Goal: Information Seeking & Learning: Learn about a topic

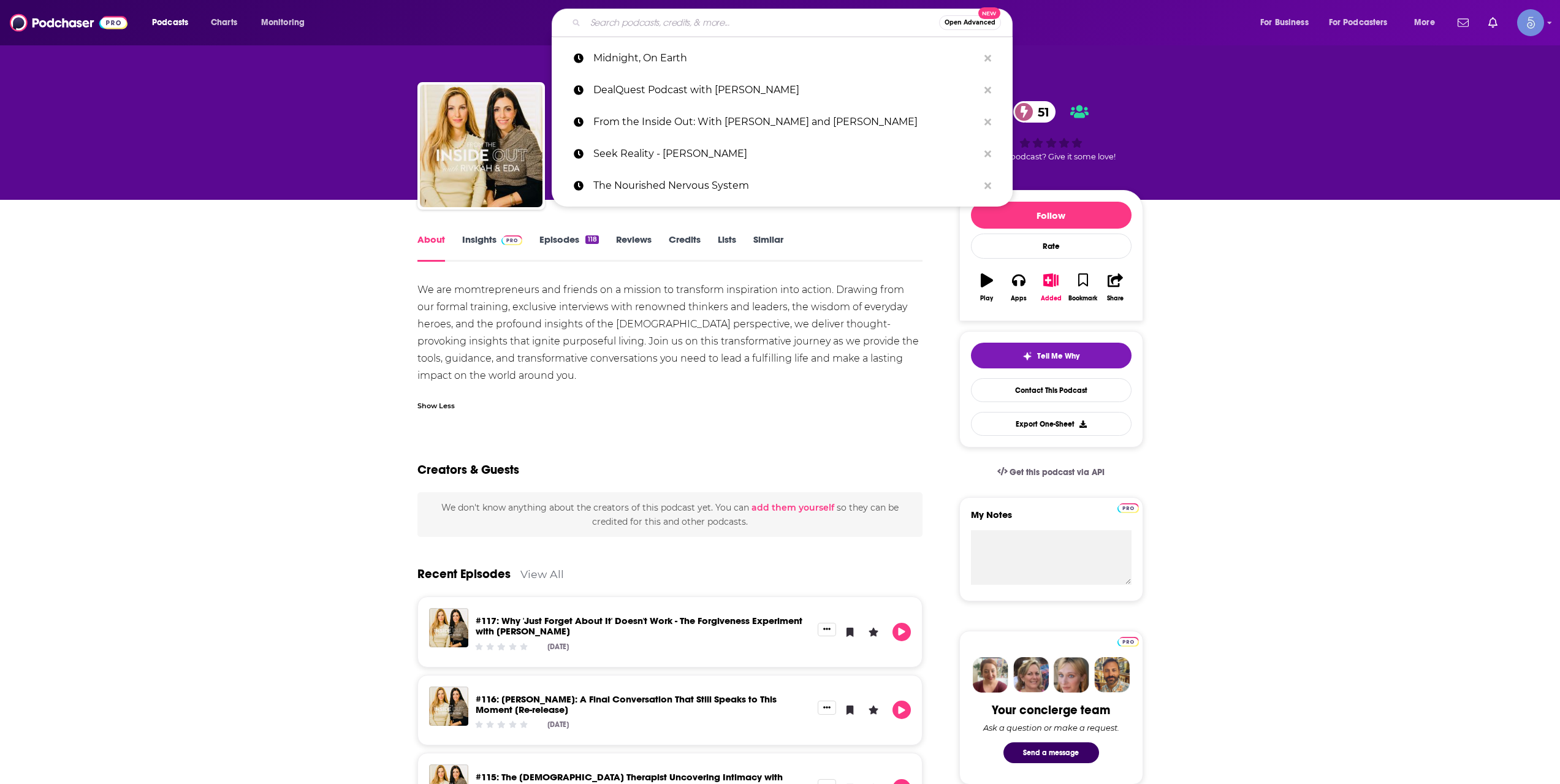
type input "Real Things Living"
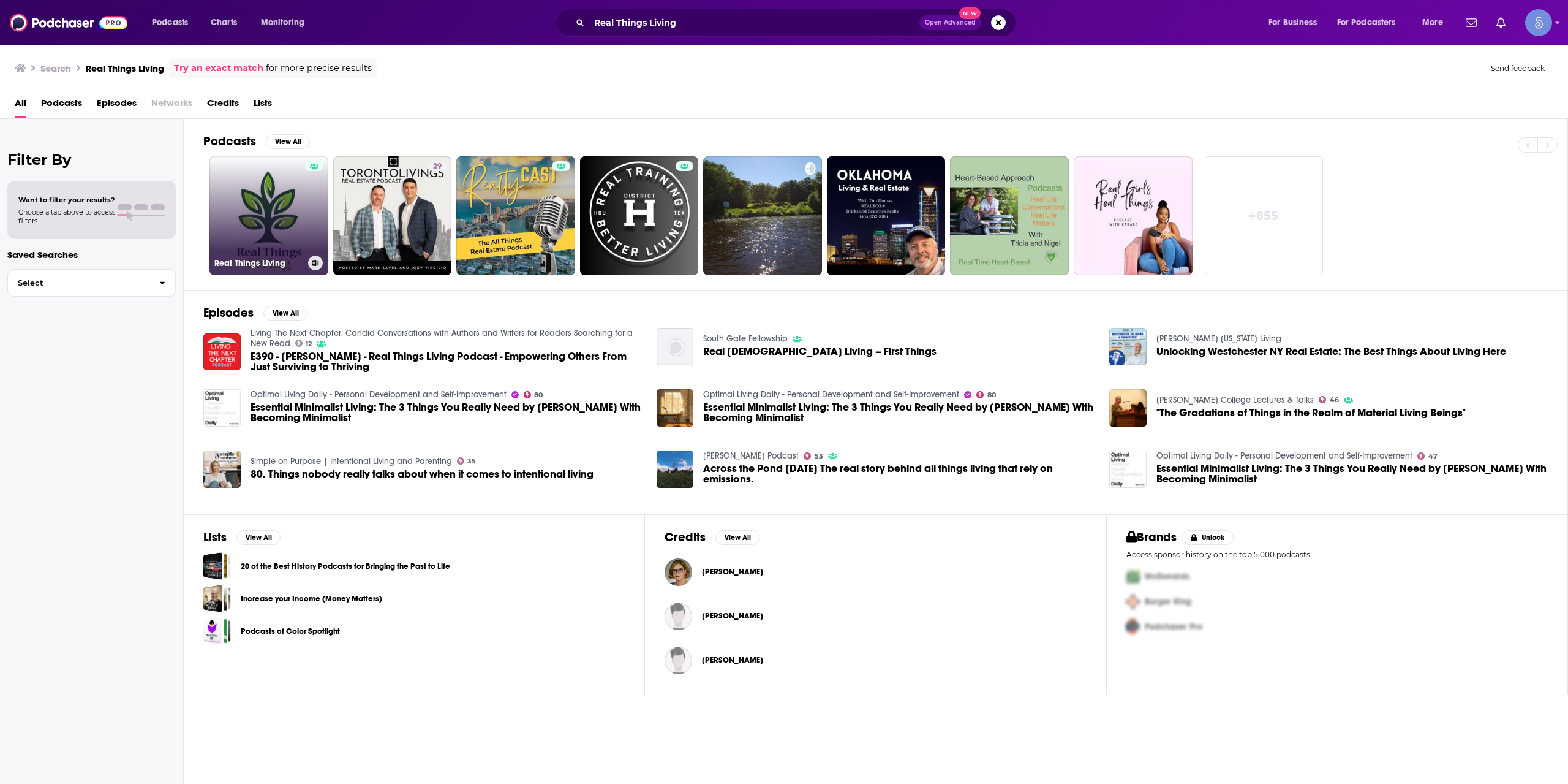
click at [287, 220] on link "Real Things Living" at bounding box center [268, 215] width 118 height 118
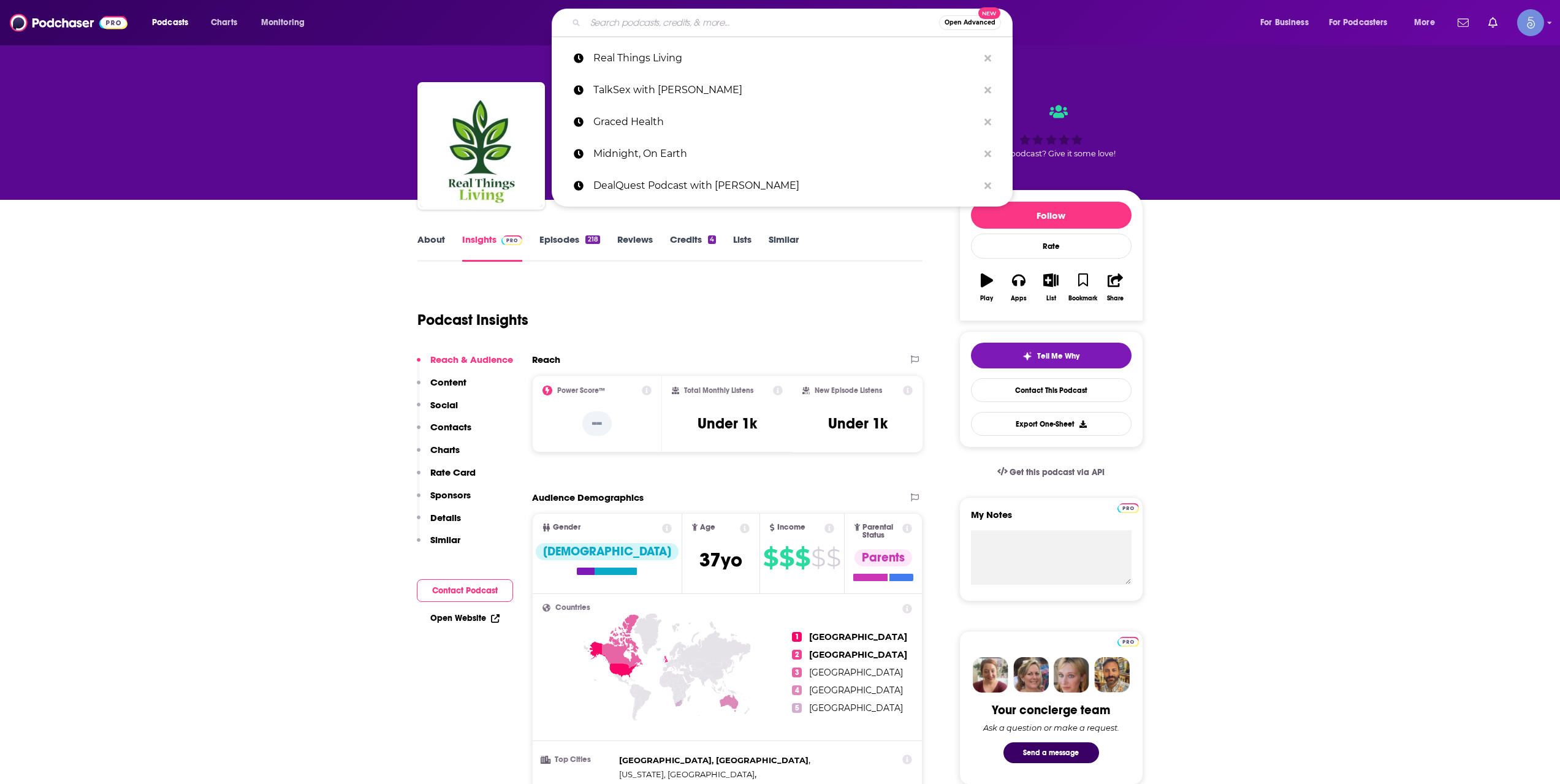
click at [715, 29] on input "Search podcasts, credits, & more..." at bounding box center [762, 22] width 354 height 20
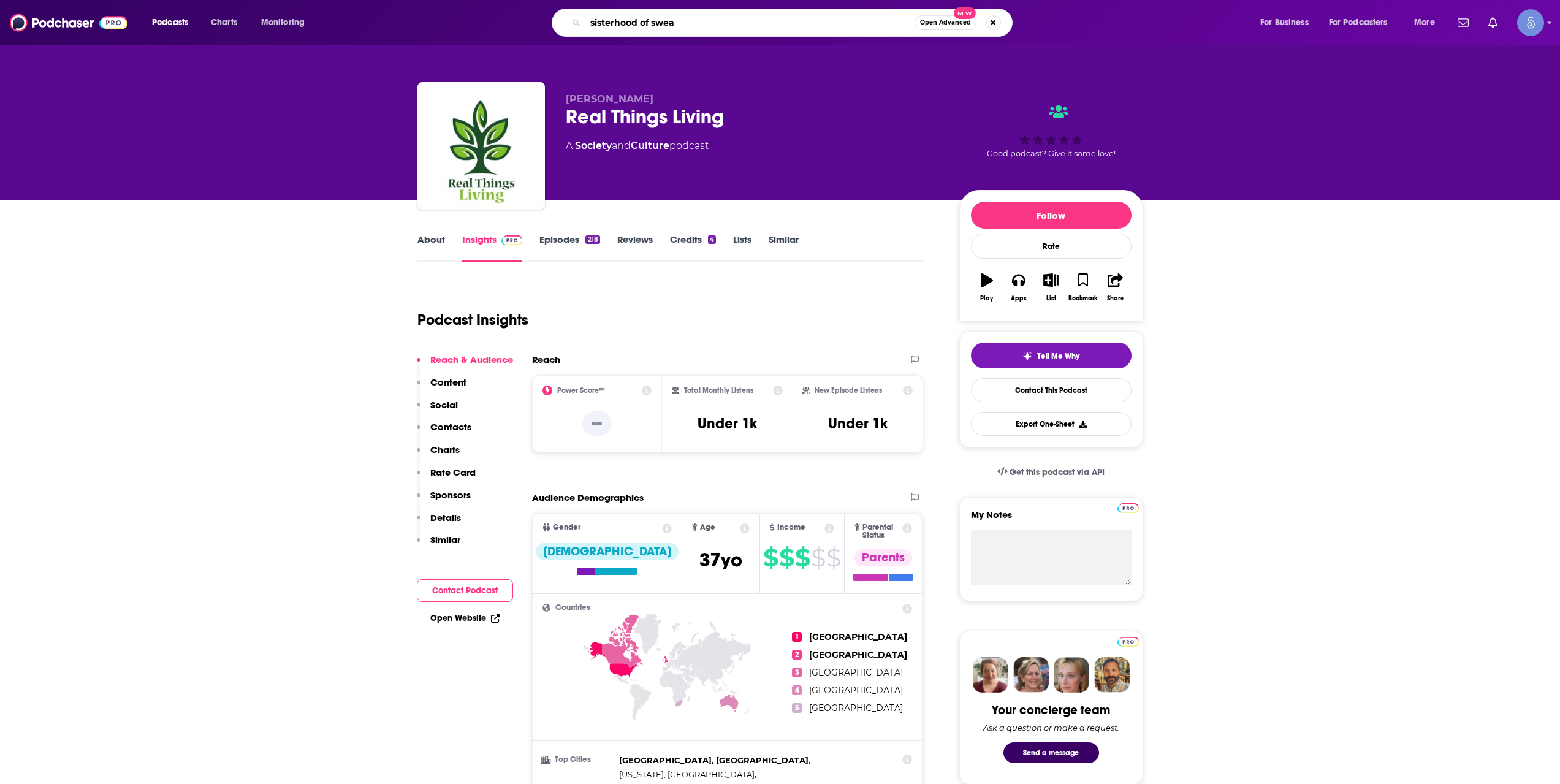
type input "sisterhood of sweat"
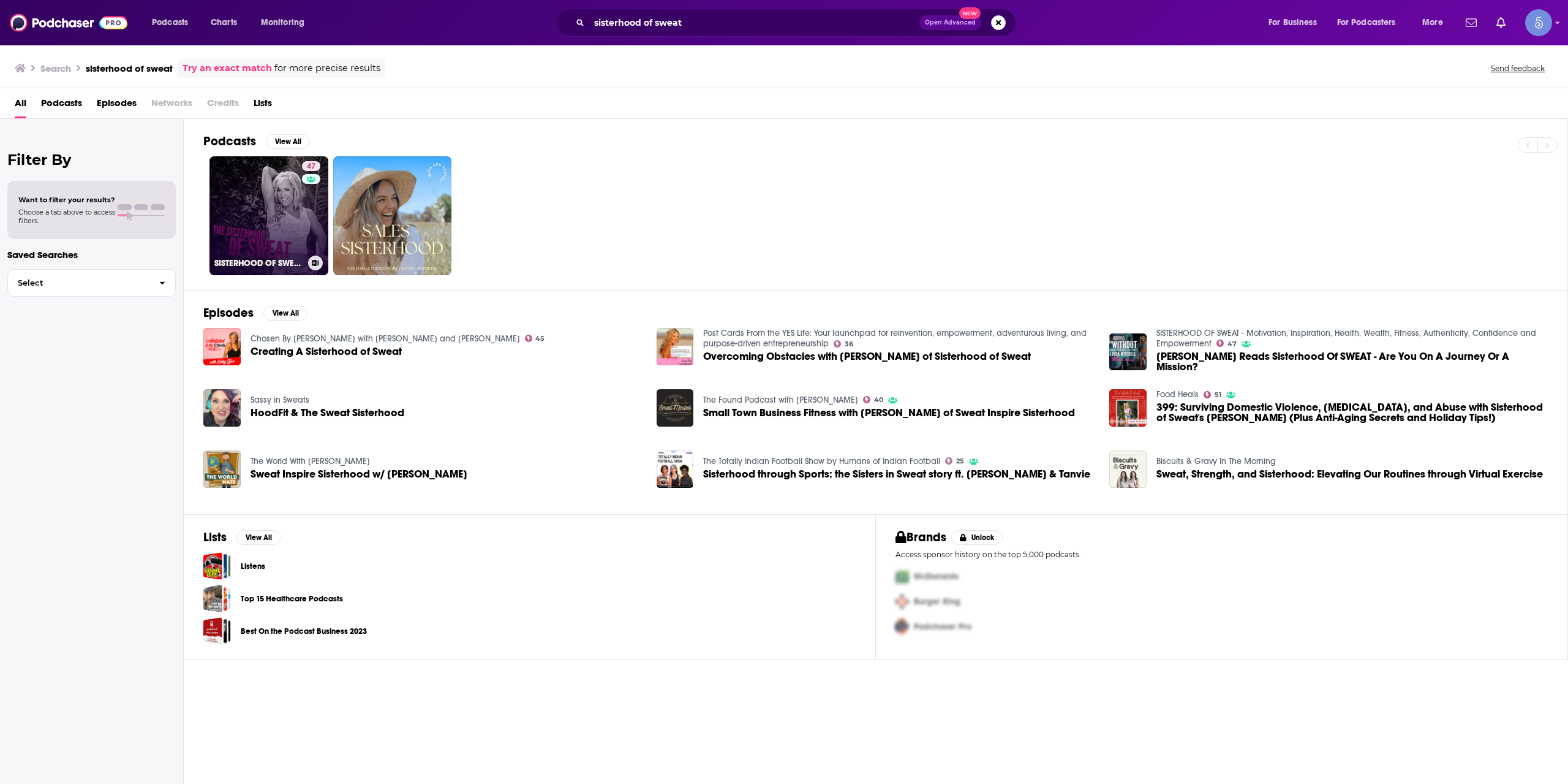
click at [292, 208] on link "47 SISTERHOOD OF SWEAT - Motivation, Inspiration, Health, Wealth, Fitness, Auth…" at bounding box center [268, 215] width 118 height 118
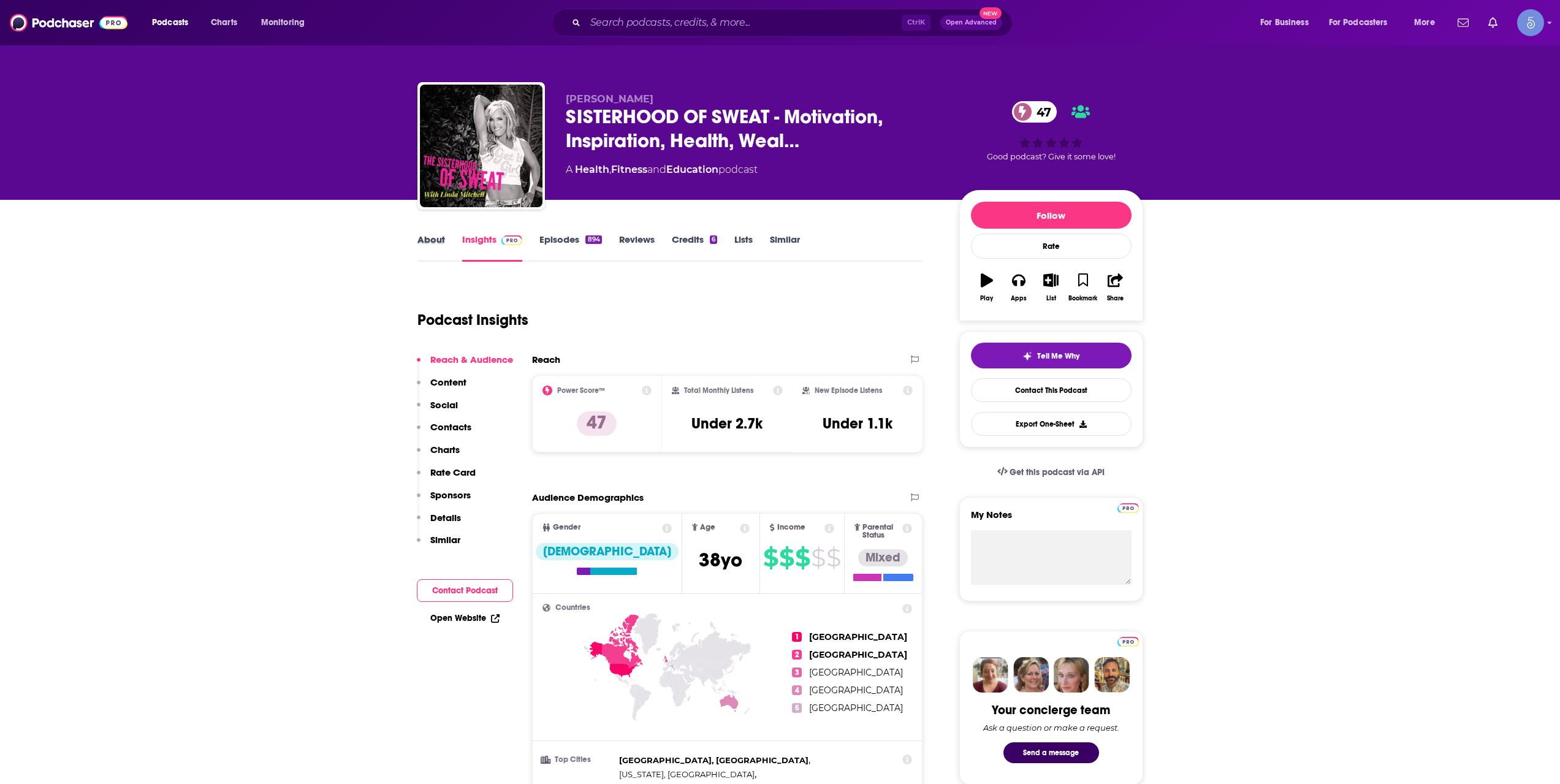
click at [449, 250] on div "About" at bounding box center [440, 248] width 45 height 29
click at [441, 254] on link "About" at bounding box center [431, 248] width 28 height 29
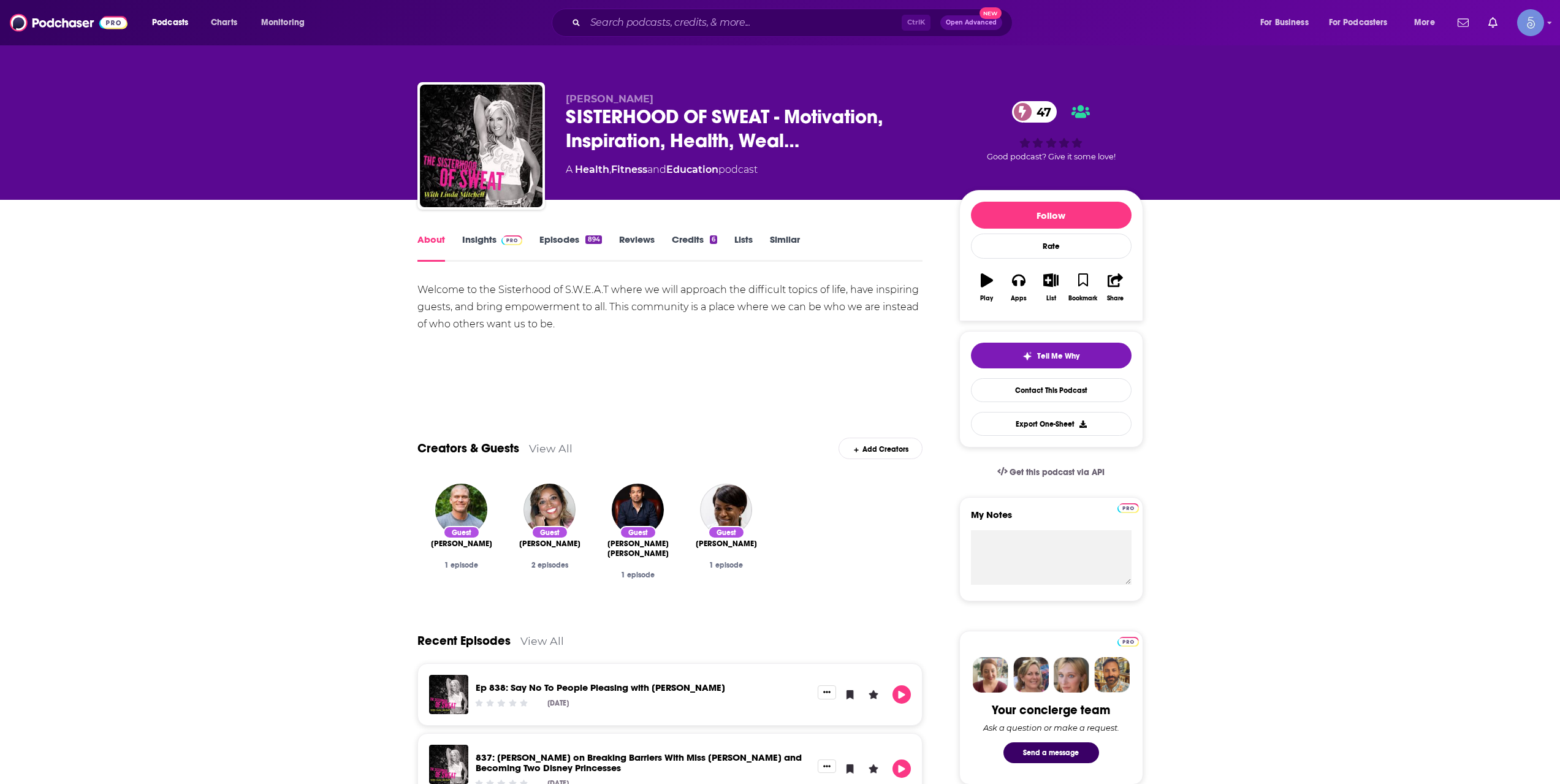
click at [570, 245] on link "Episodes 894" at bounding box center [569, 248] width 61 height 29
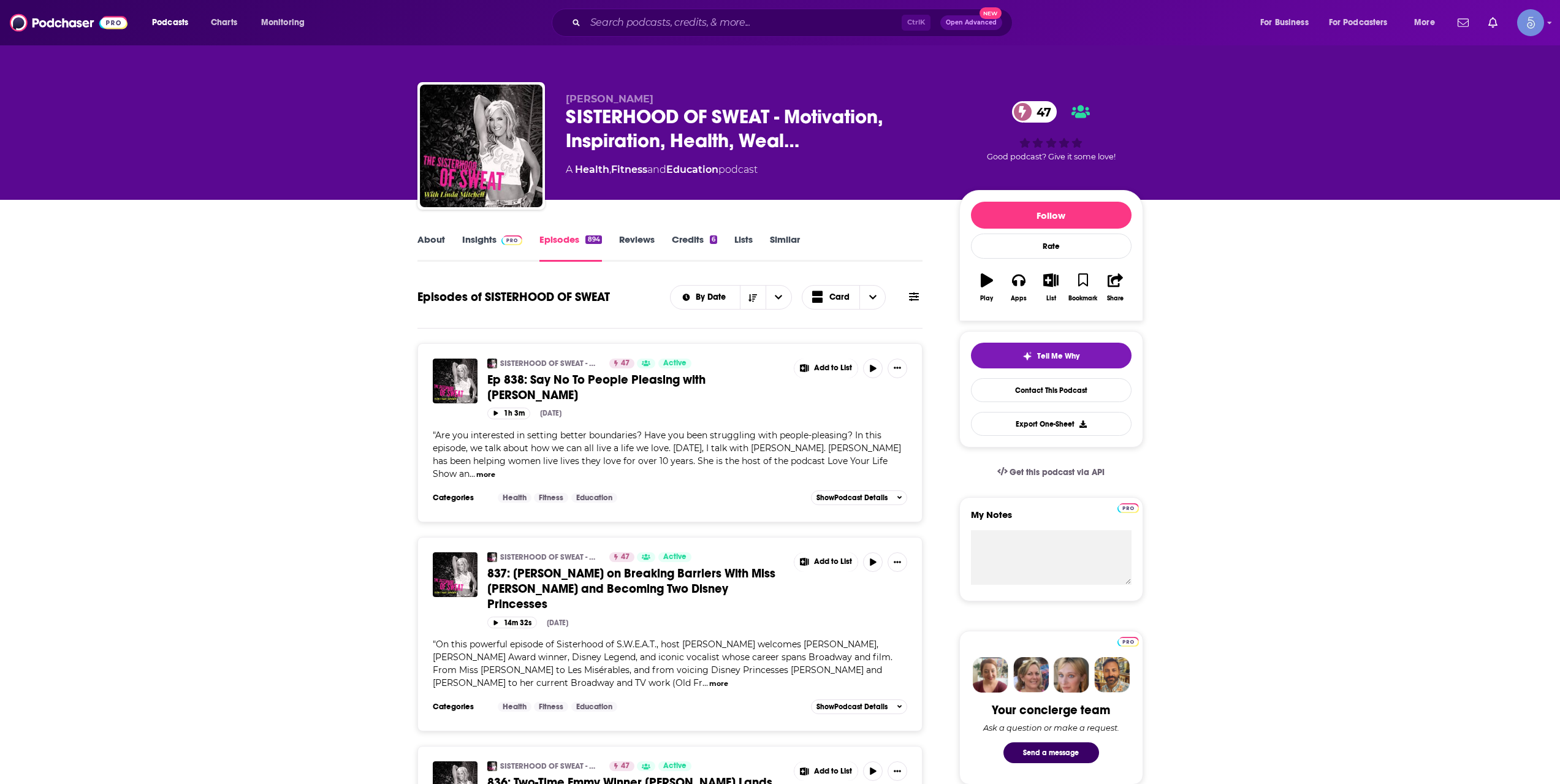
click at [437, 235] on link "About" at bounding box center [431, 248] width 28 height 29
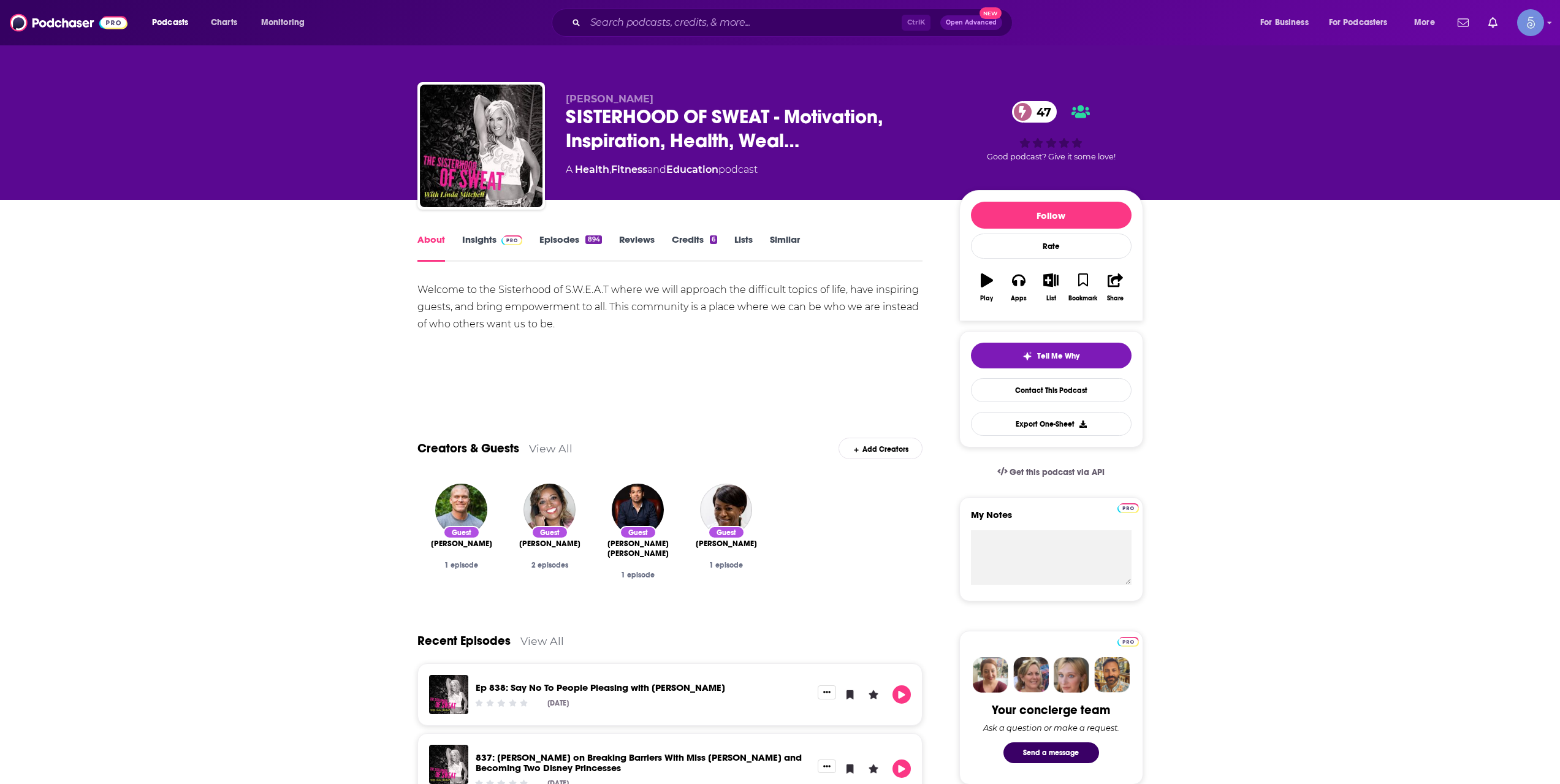
click at [509, 251] on link "Insights" at bounding box center [493, 248] width 61 height 29
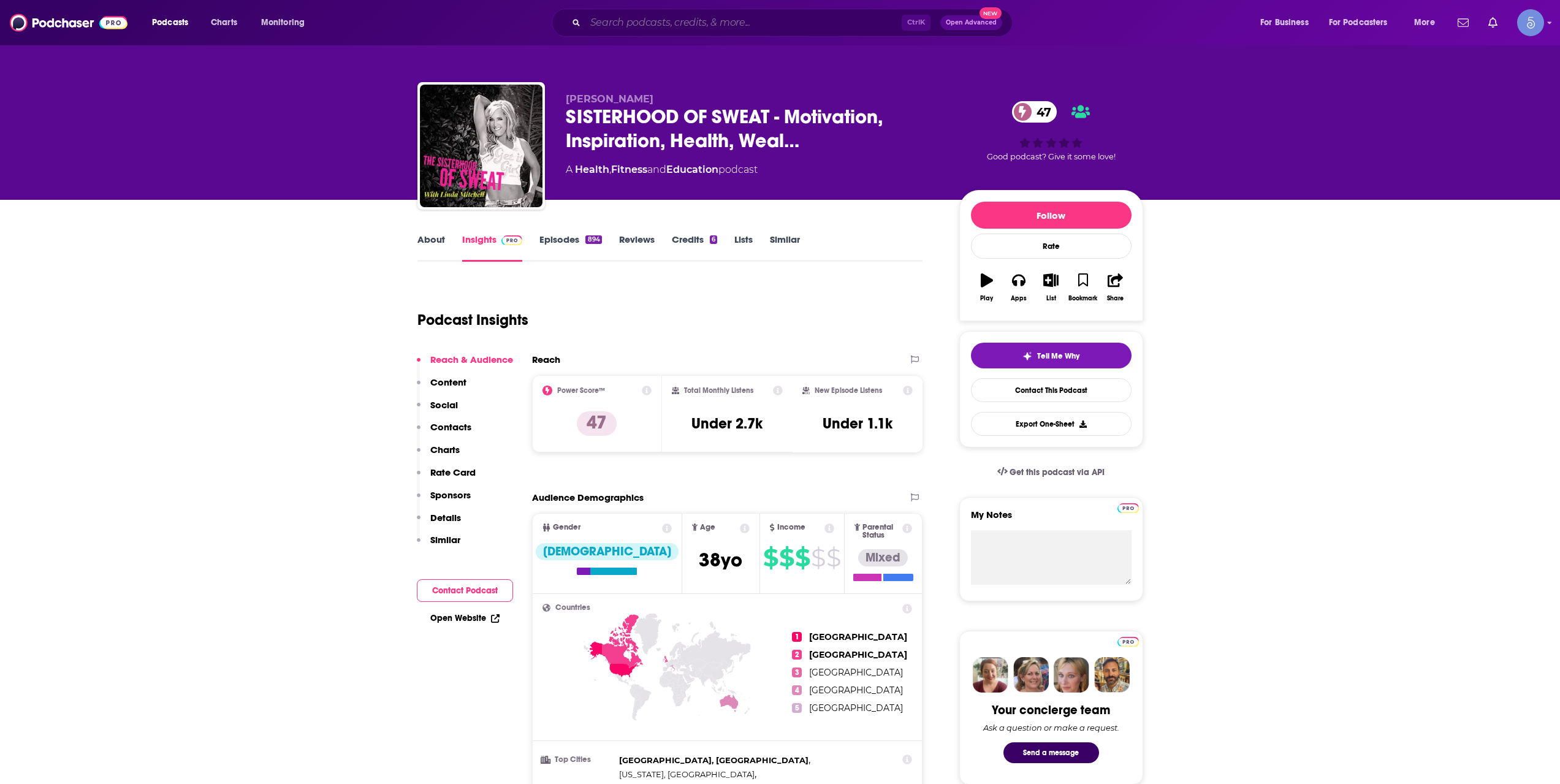
click at [633, 25] on input "Search podcasts, credits, & more..." at bounding box center [743, 22] width 316 height 20
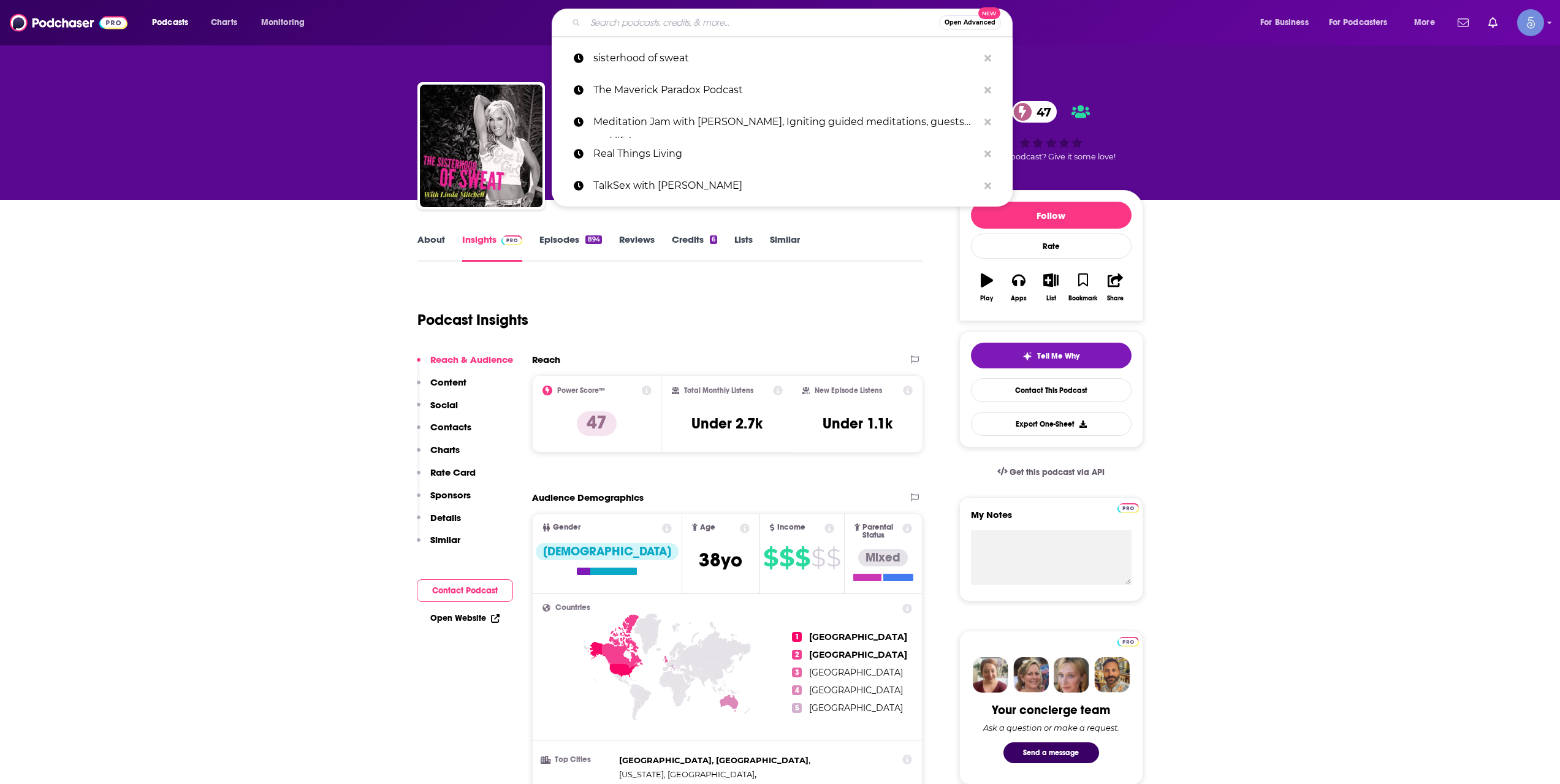
paste input "The CLS Experience with Craig Siegel"
type input "The CLS Experience with Craig Siegel"
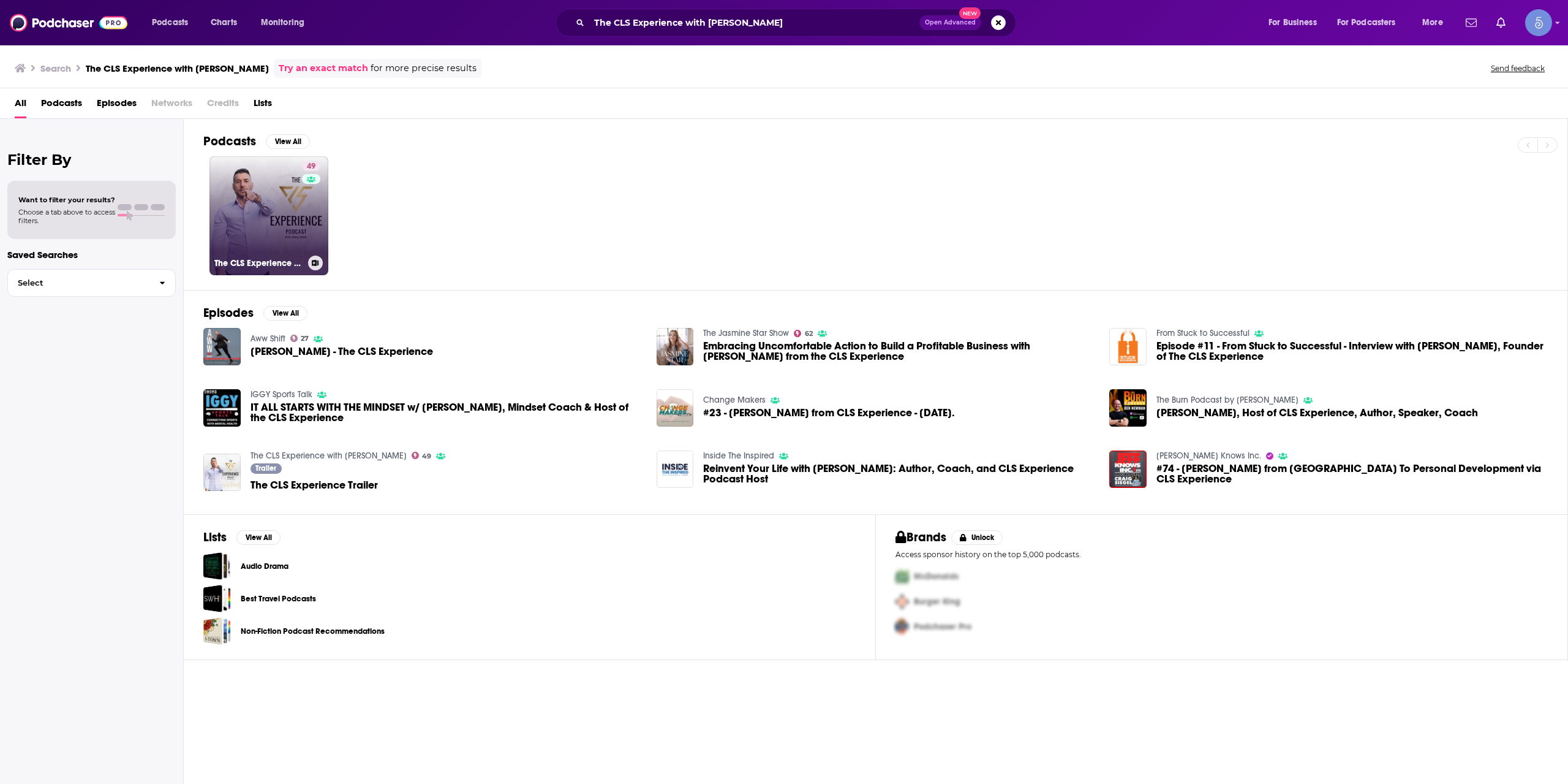
click at [284, 237] on link "49 The CLS Experience with Craig Siegel" at bounding box center [268, 215] width 118 height 118
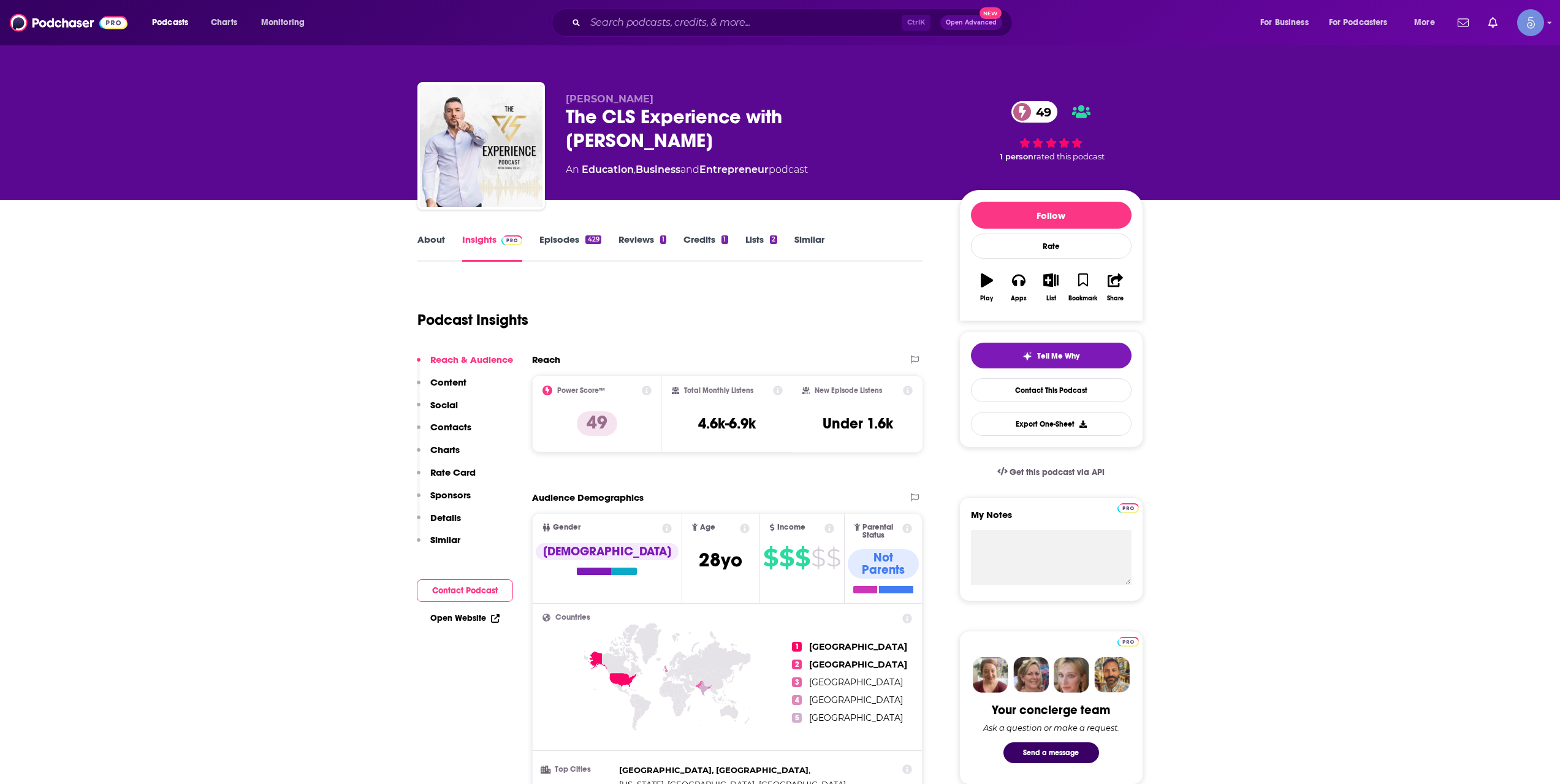
click at [436, 246] on link "About" at bounding box center [431, 248] width 28 height 29
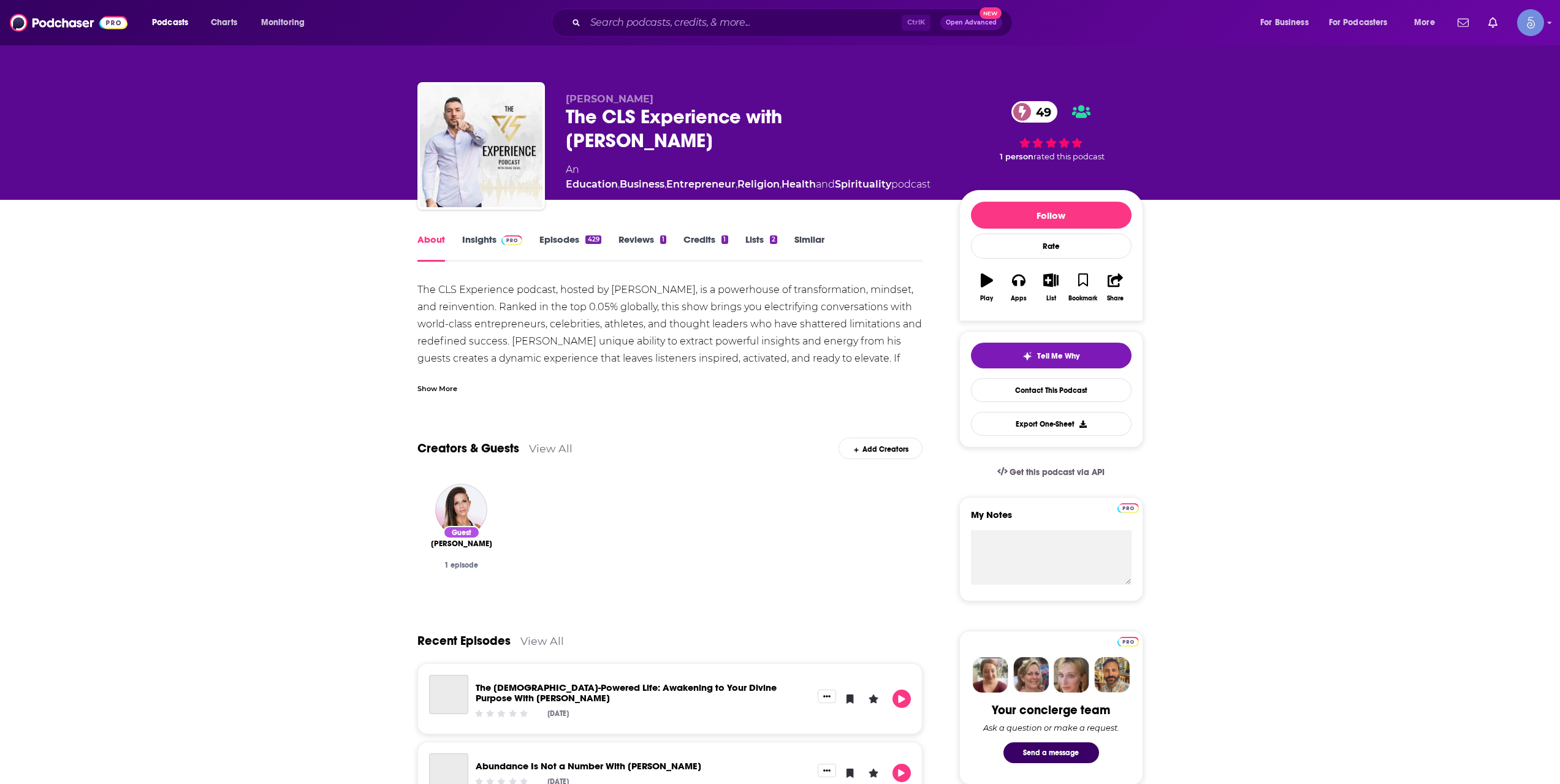
click at [545, 241] on link "Episodes 429" at bounding box center [569, 248] width 61 height 29
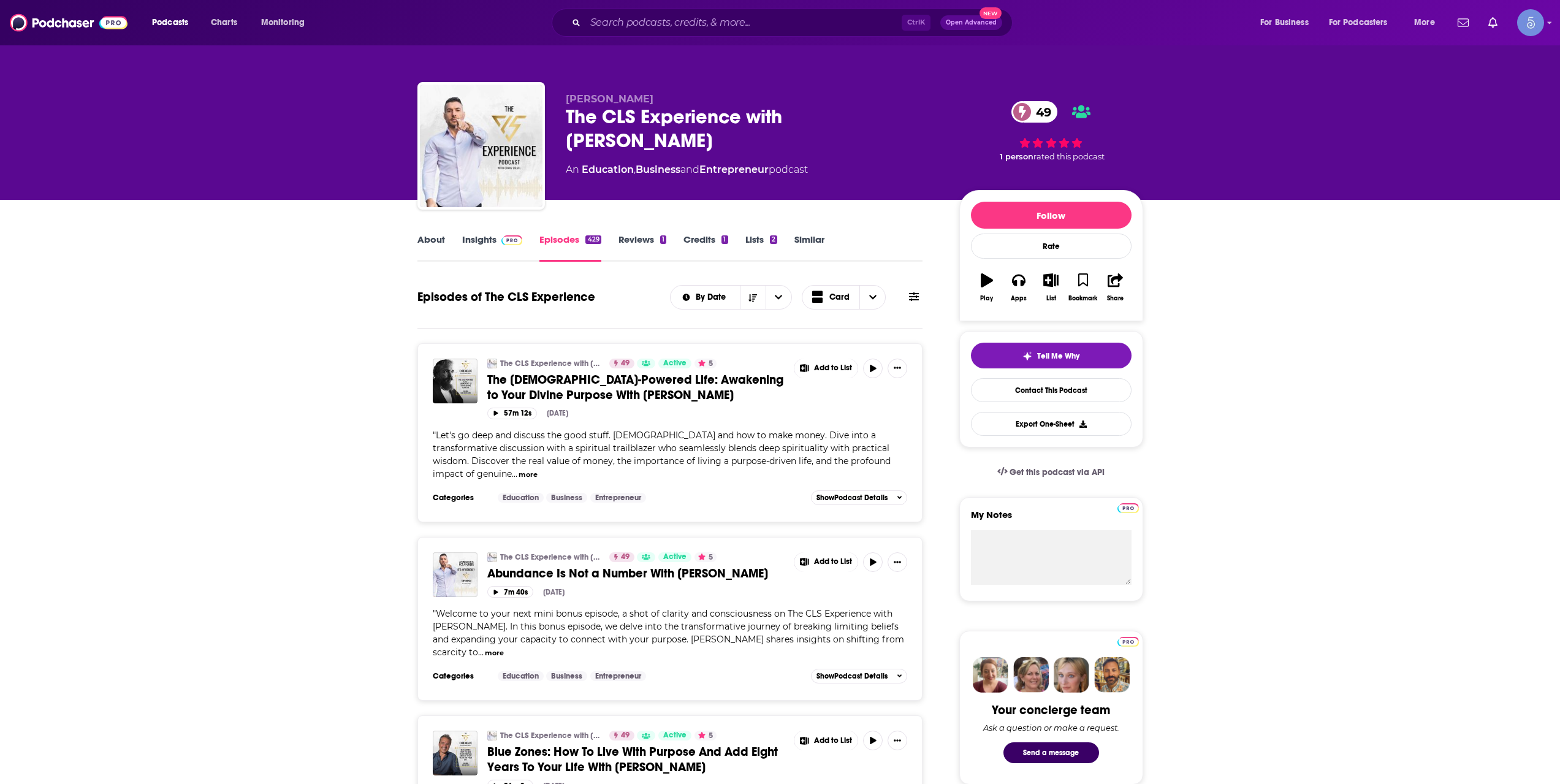
click at [648, 36] on div "Ctrl K Open Advanced New" at bounding box center [781, 23] width 461 height 29
click at [647, 35] on div "Ctrl K Open Advanced New" at bounding box center [781, 23] width 461 height 29
click at [633, 22] on input "Search podcasts, credits, & more..." at bounding box center [743, 22] width 316 height 20
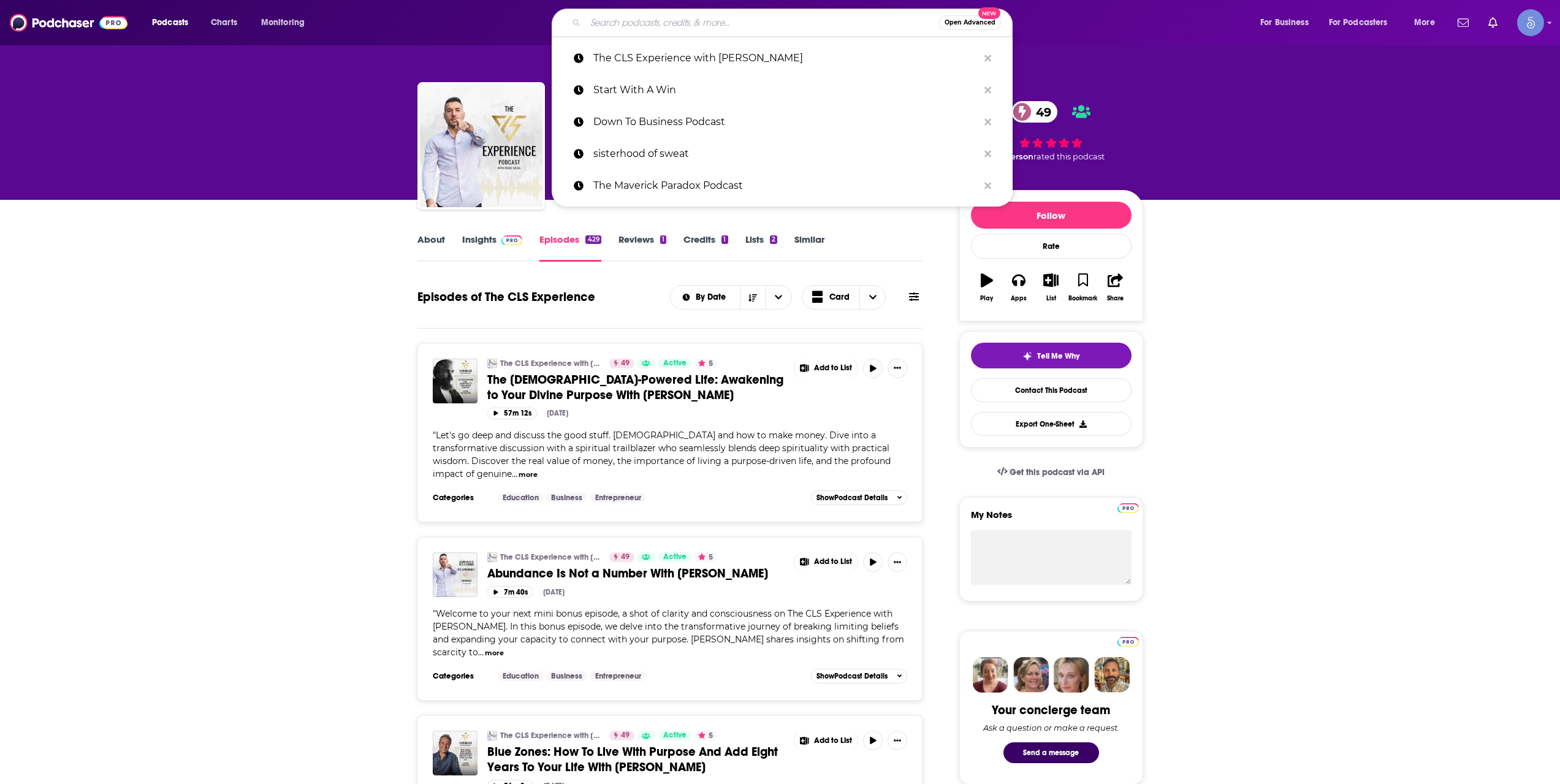
paste input "Empowerography"
type input "Empowerography"
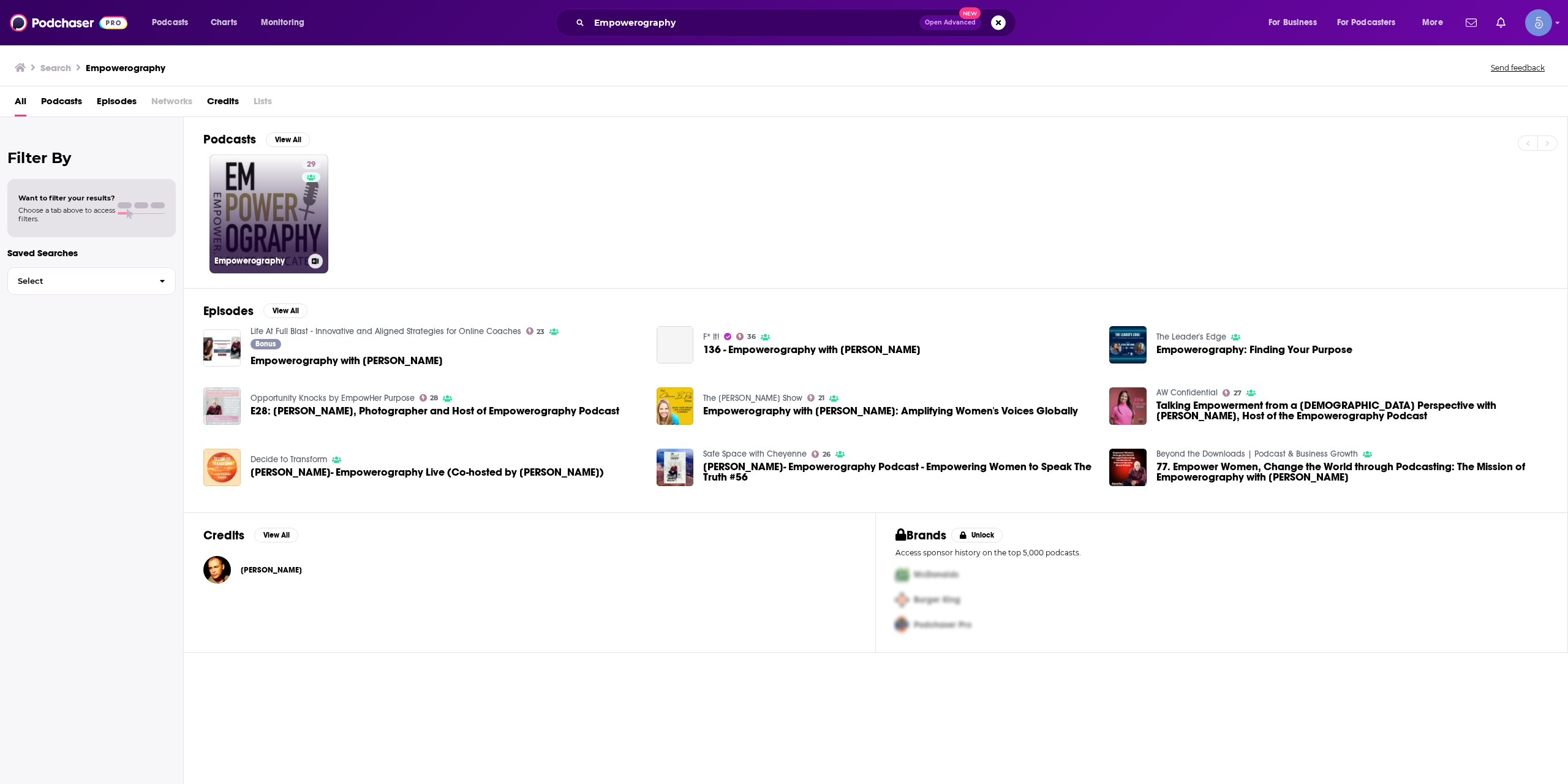
click at [277, 210] on link "29 Empowerography" at bounding box center [268, 213] width 118 height 118
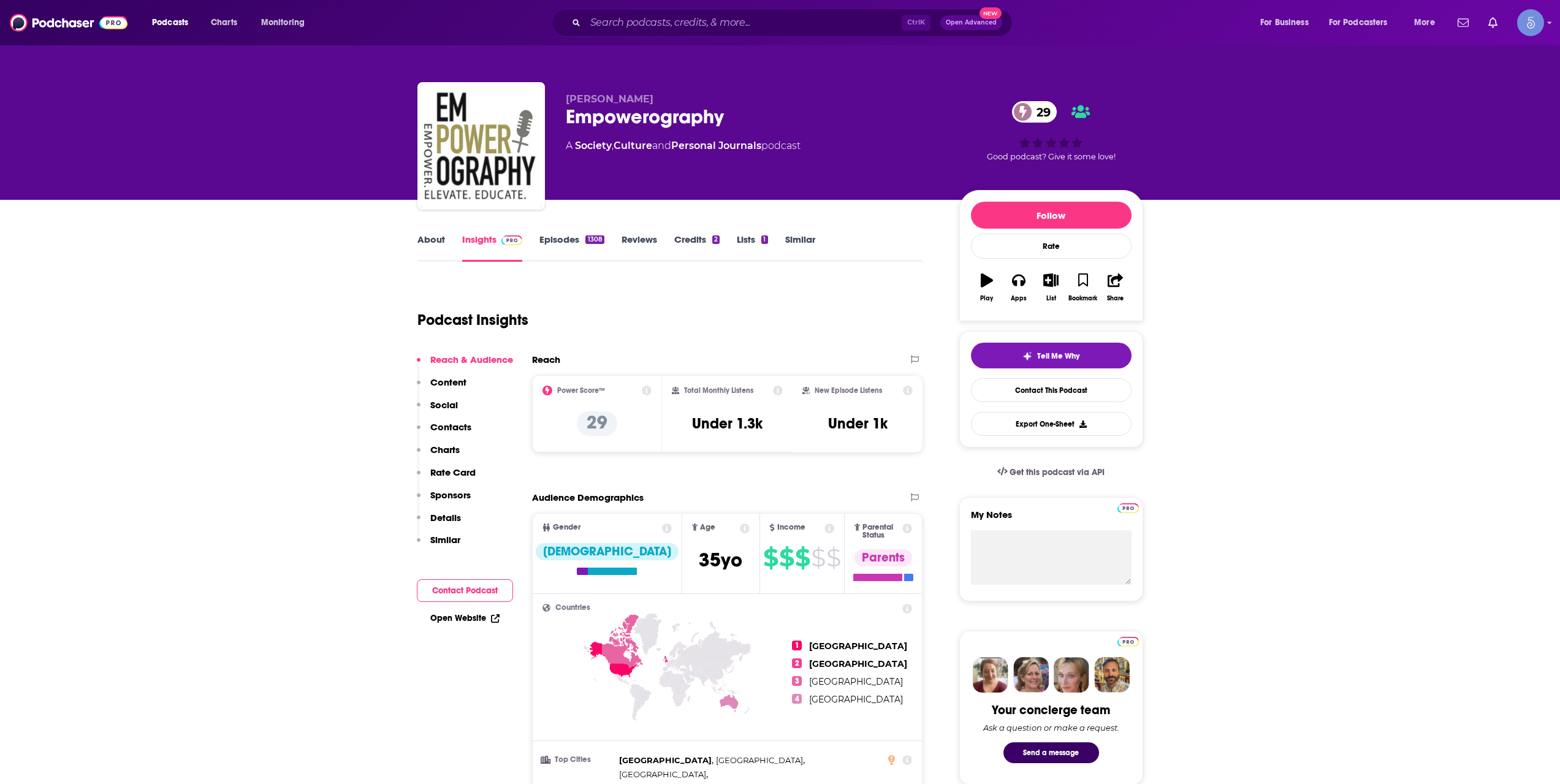
click at [436, 252] on link "About" at bounding box center [431, 248] width 28 height 29
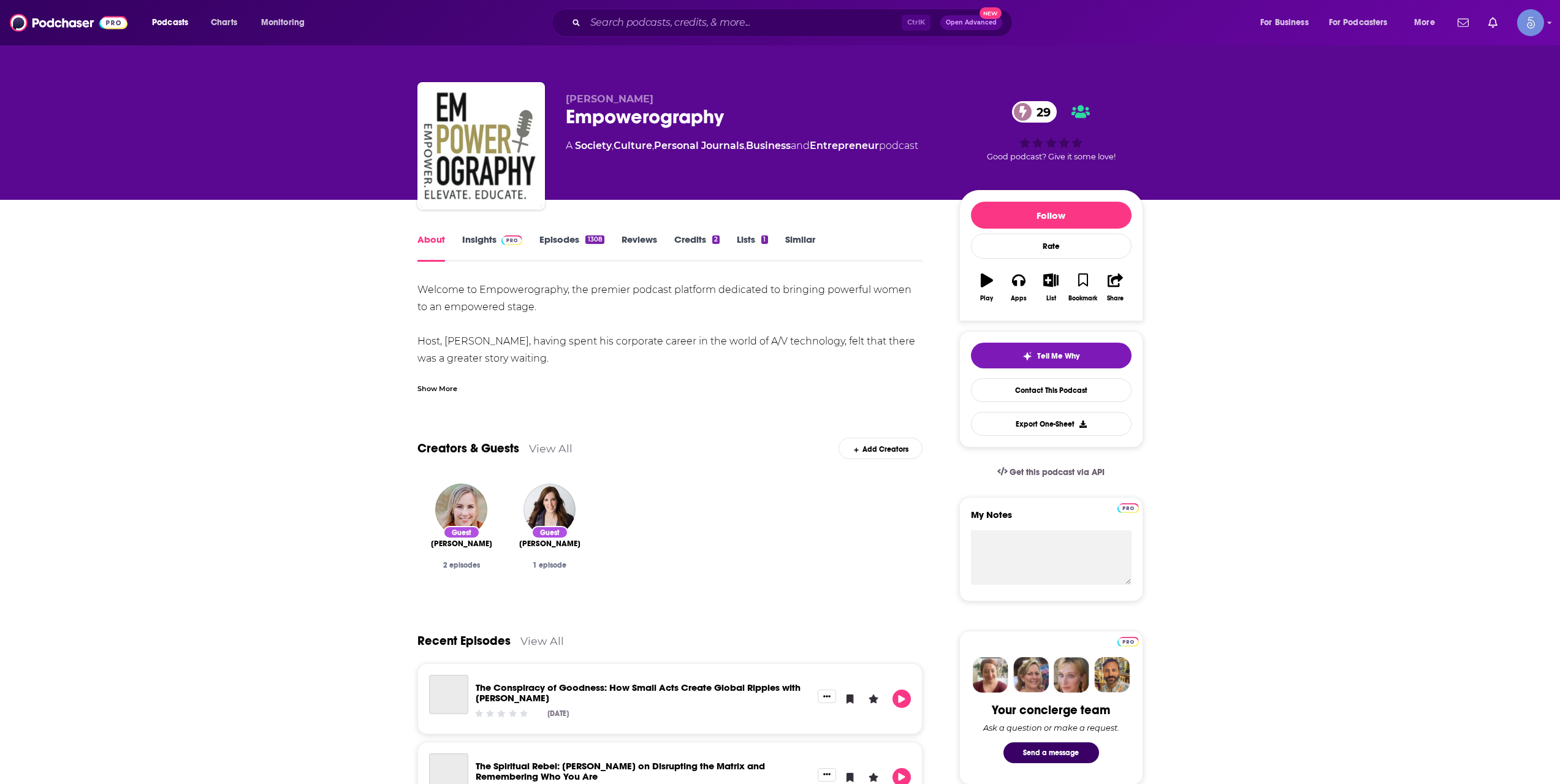
click at [445, 377] on div "Show More" at bounding box center [671, 383] width 506 height 20
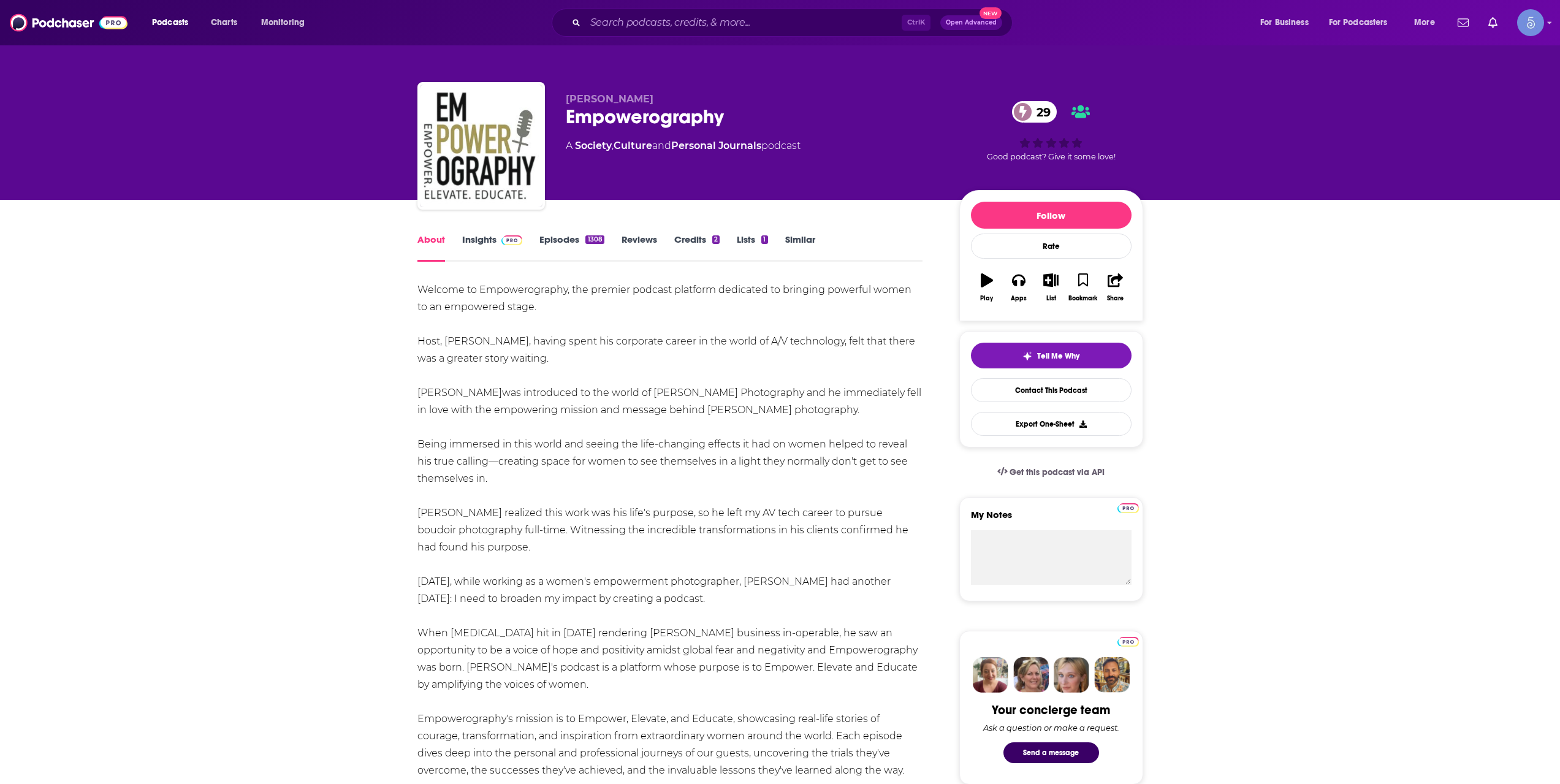
click at [561, 246] on link "Episodes 1308" at bounding box center [571, 248] width 64 height 29
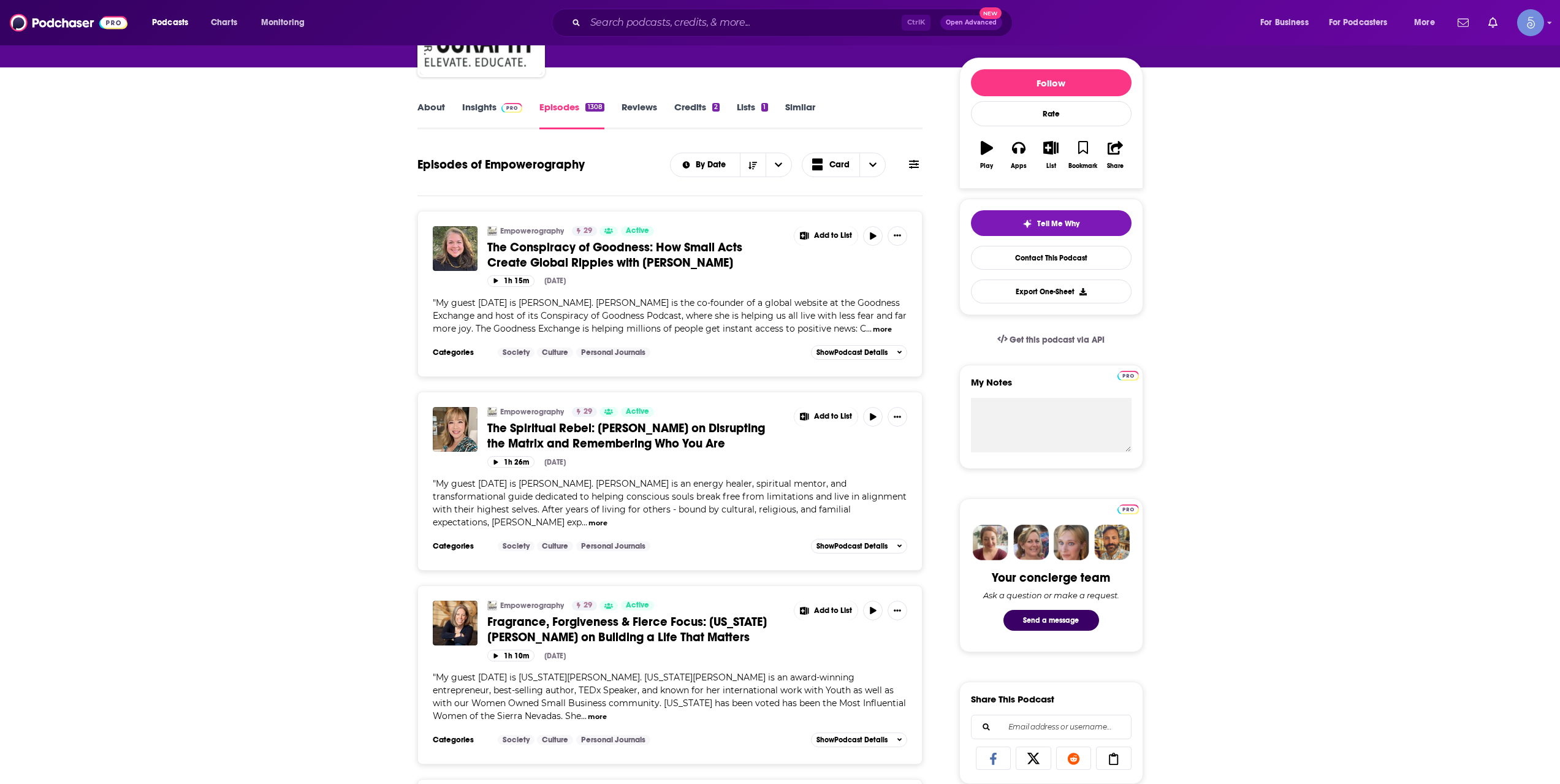
scroll to position [204, 0]
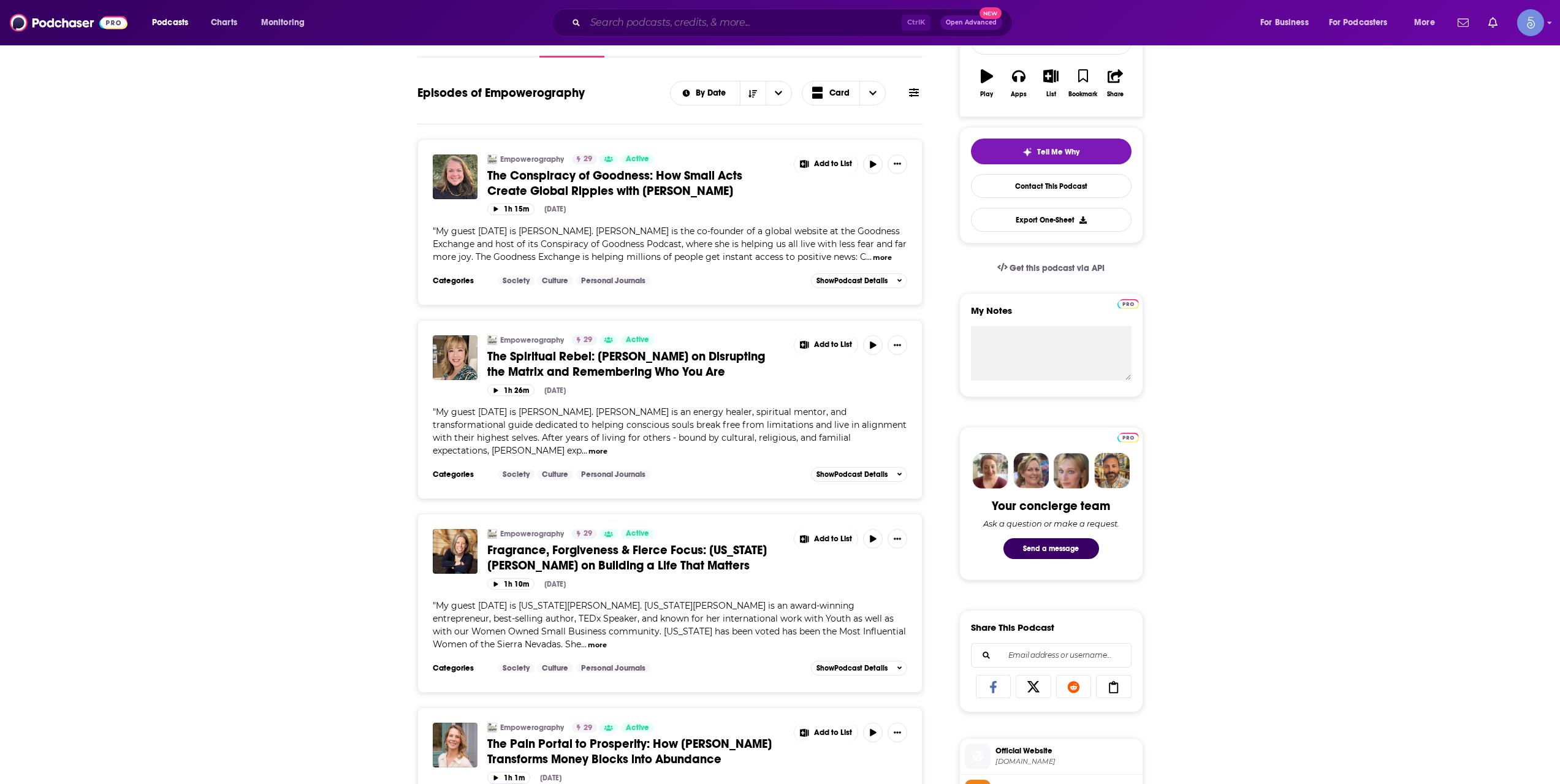
click at [702, 29] on input "Search podcasts, credits, & more..." at bounding box center [743, 22] width 316 height 20
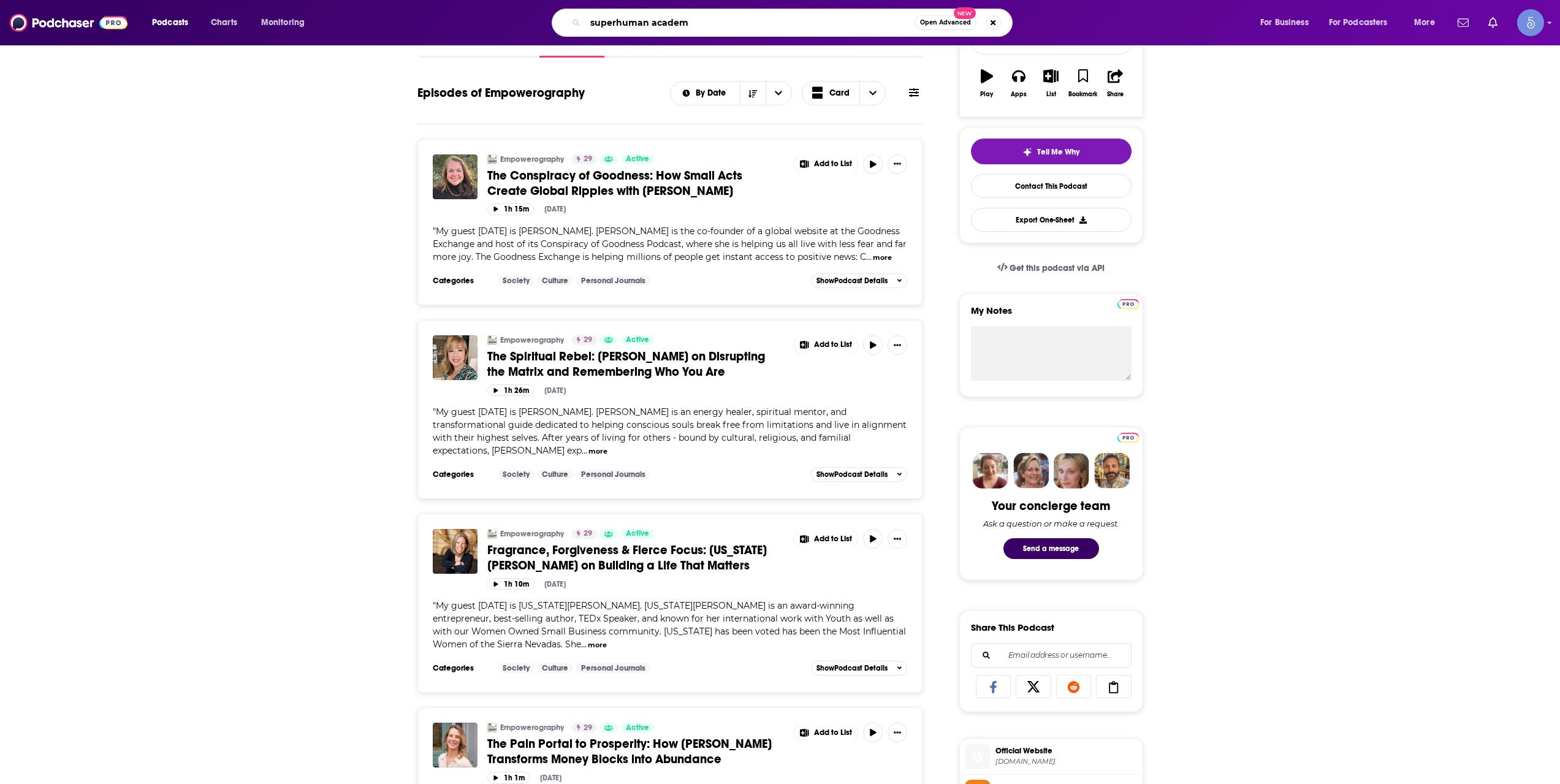
type input "superhuman academy"
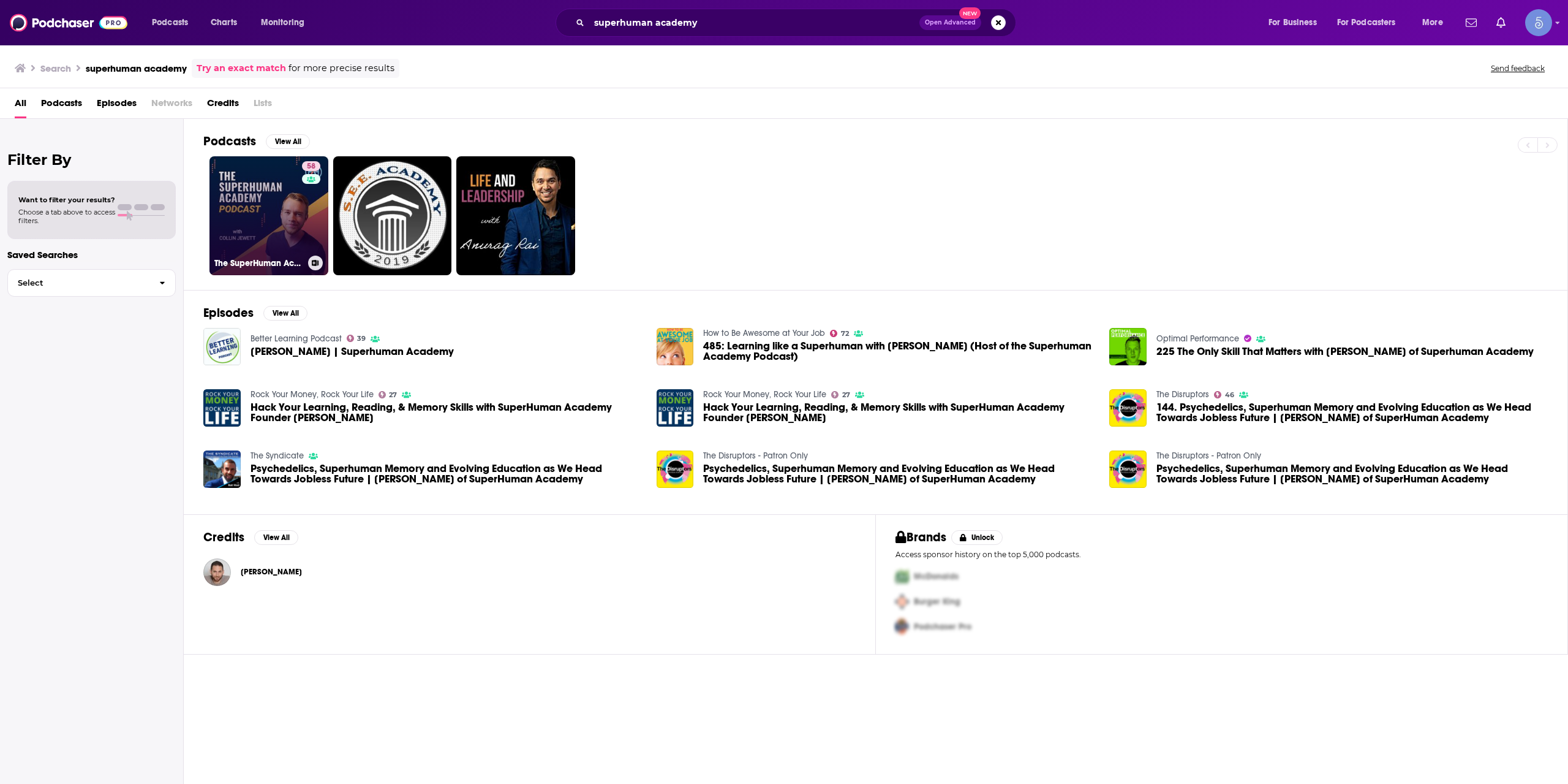
click at [221, 201] on link "58 The SuperHuman Academy Podcast" at bounding box center [268, 215] width 118 height 118
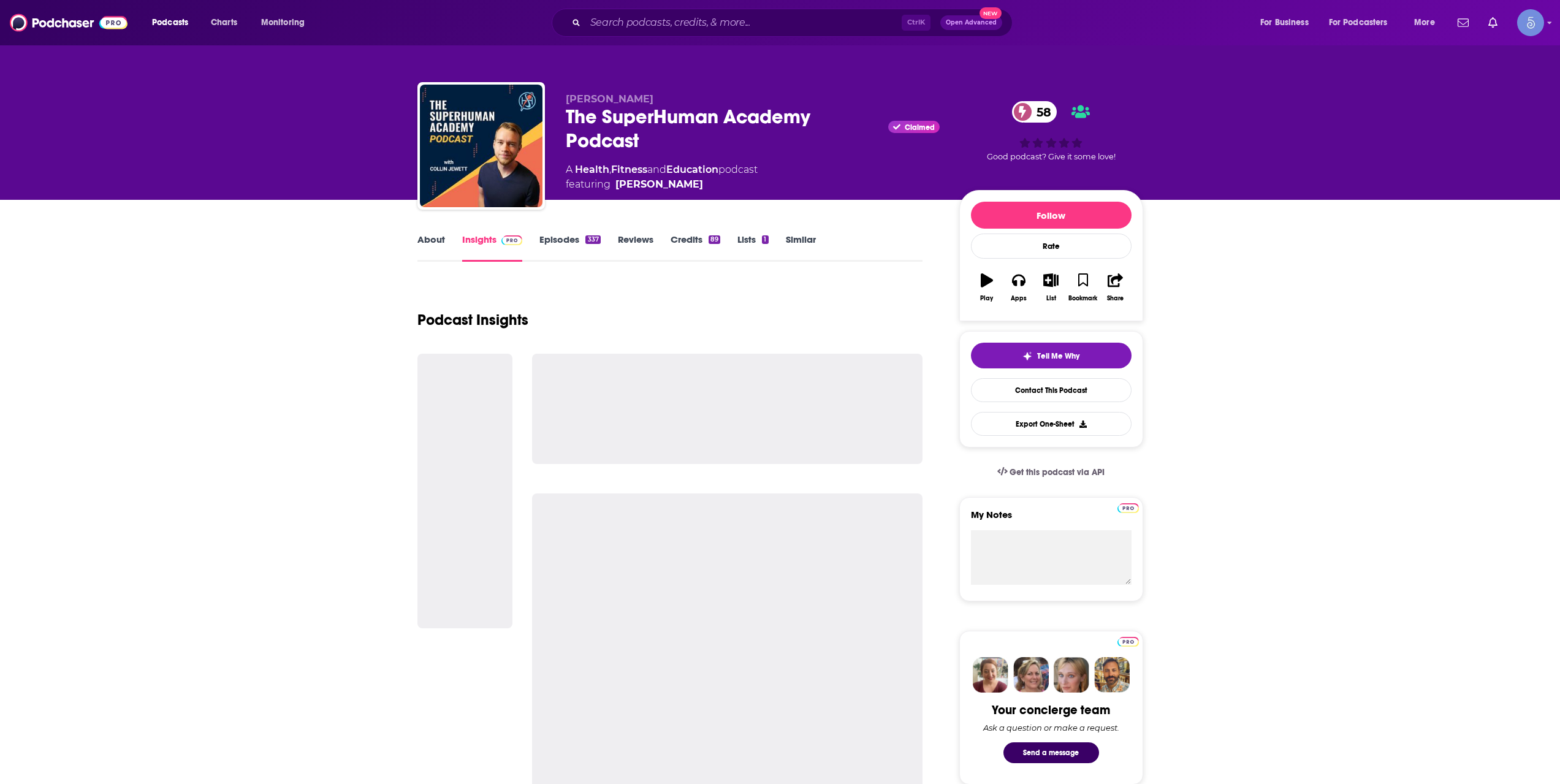
click at [437, 255] on link "About" at bounding box center [431, 248] width 28 height 29
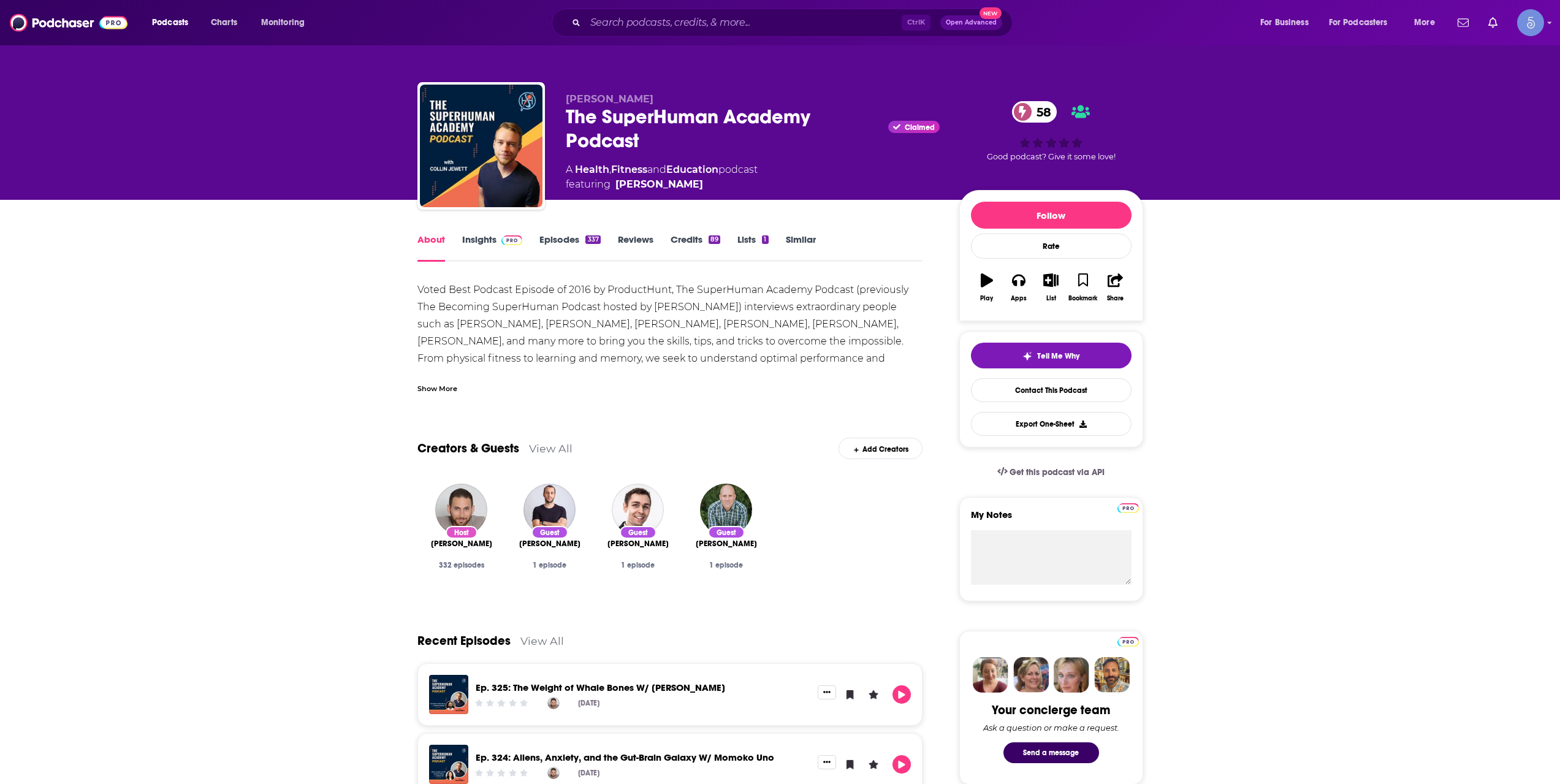
click at [439, 391] on div "Show More" at bounding box center [437, 388] width 40 height 12
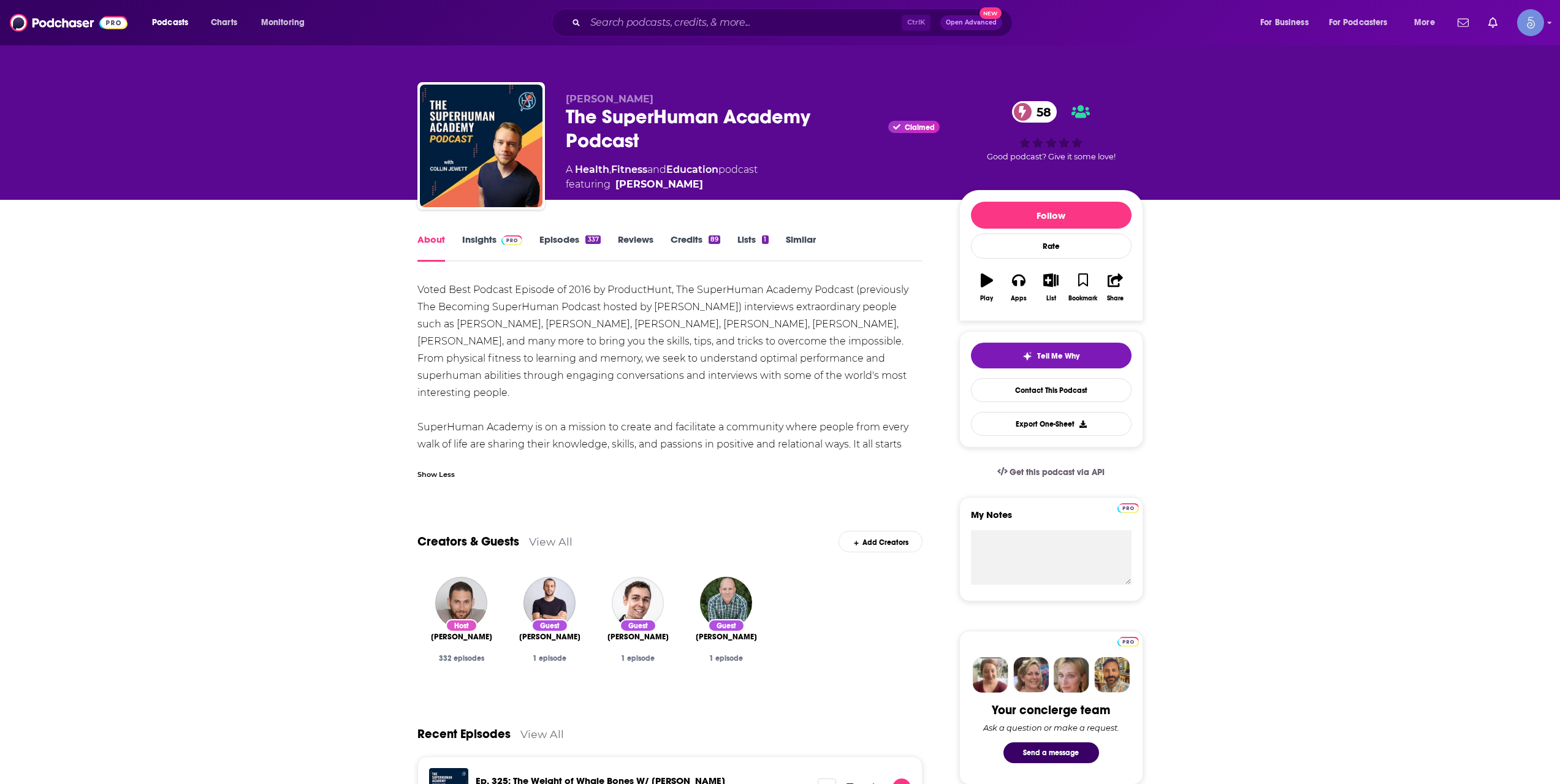
click at [552, 249] on link "Episodes 337" at bounding box center [569, 248] width 61 height 29
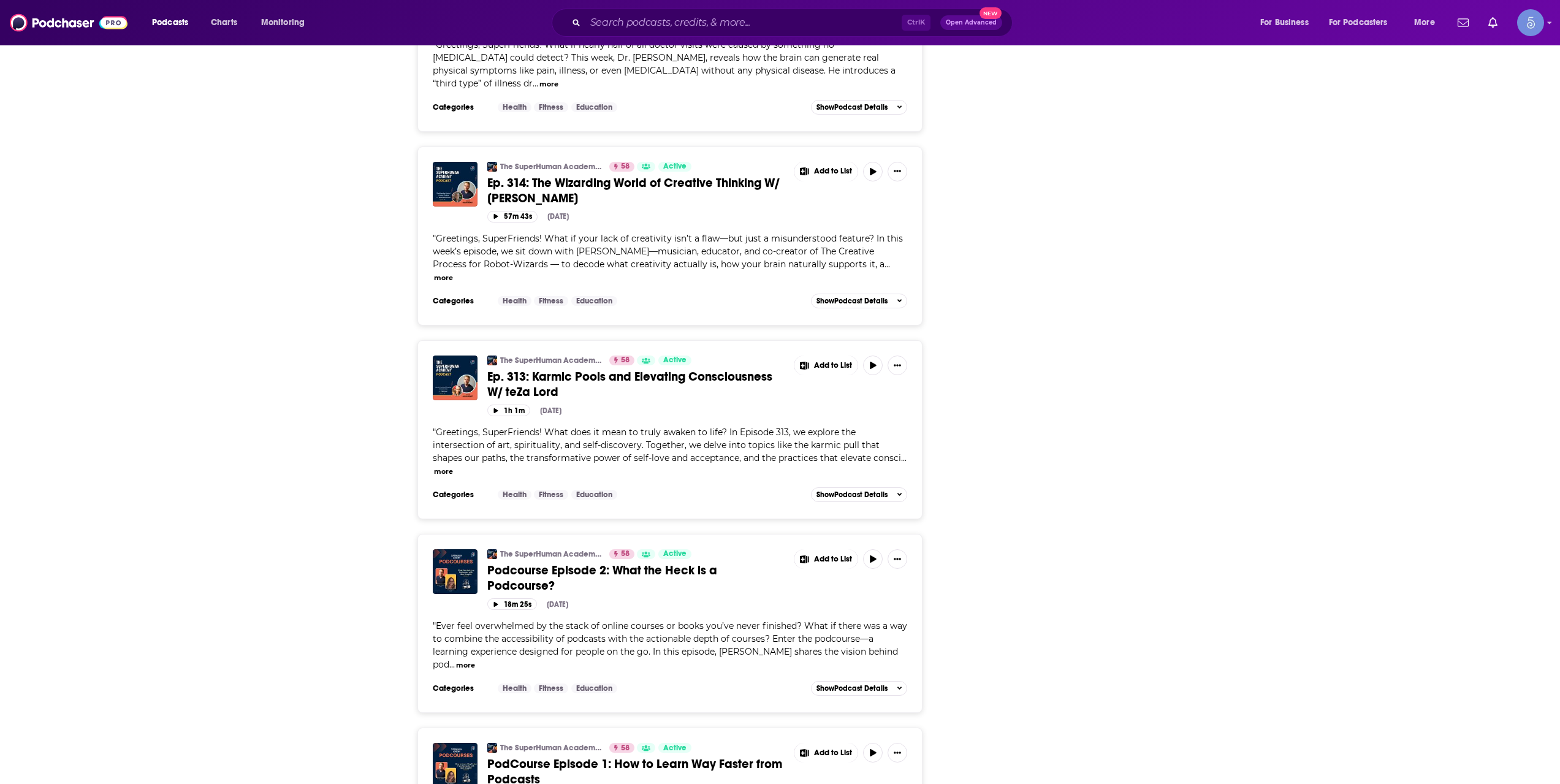
scroll to position [2656, 0]
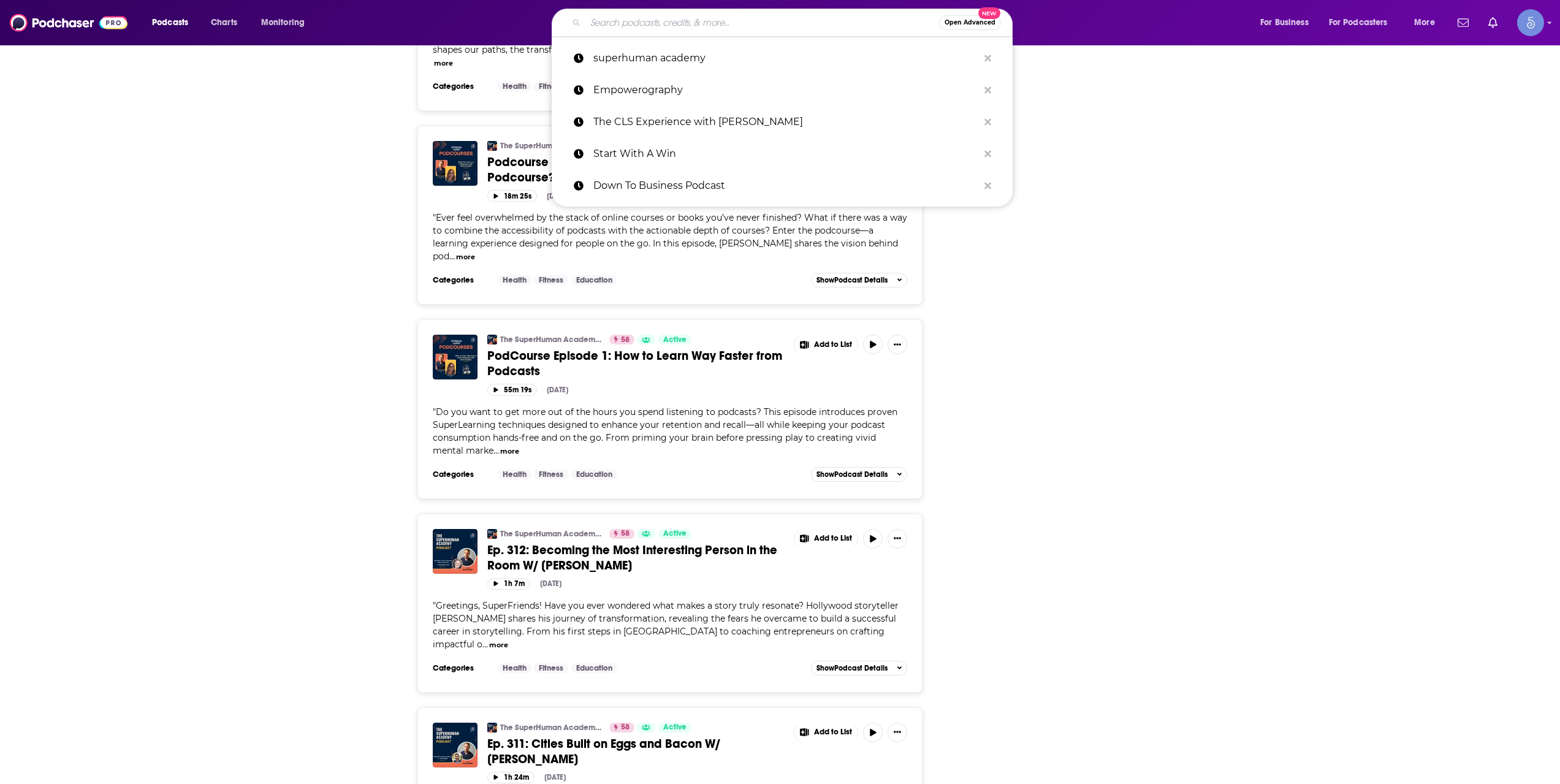
click at [673, 25] on input "Search podcasts, credits, & more..." at bounding box center [762, 22] width 354 height 20
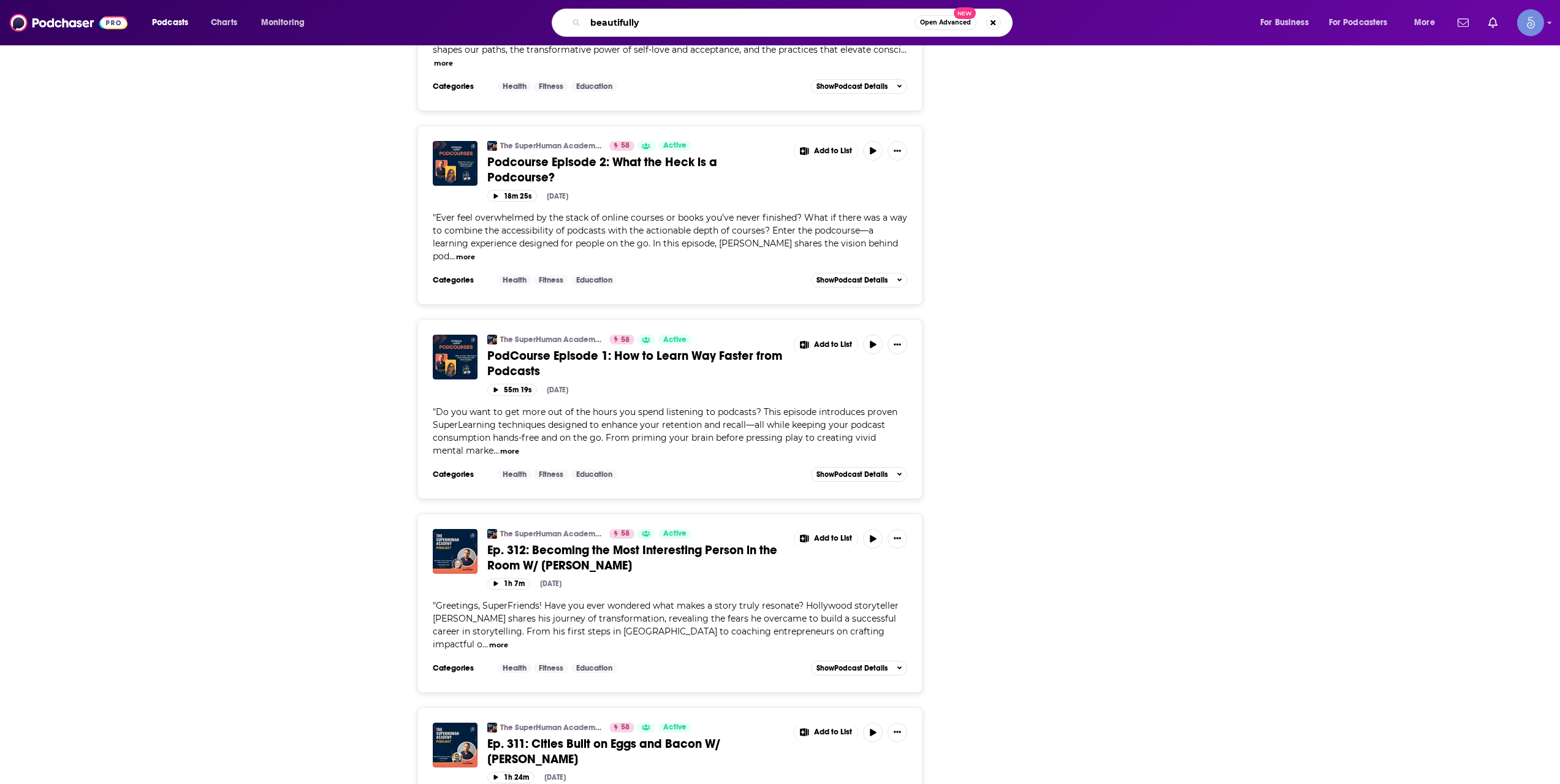
type input "beautifully"
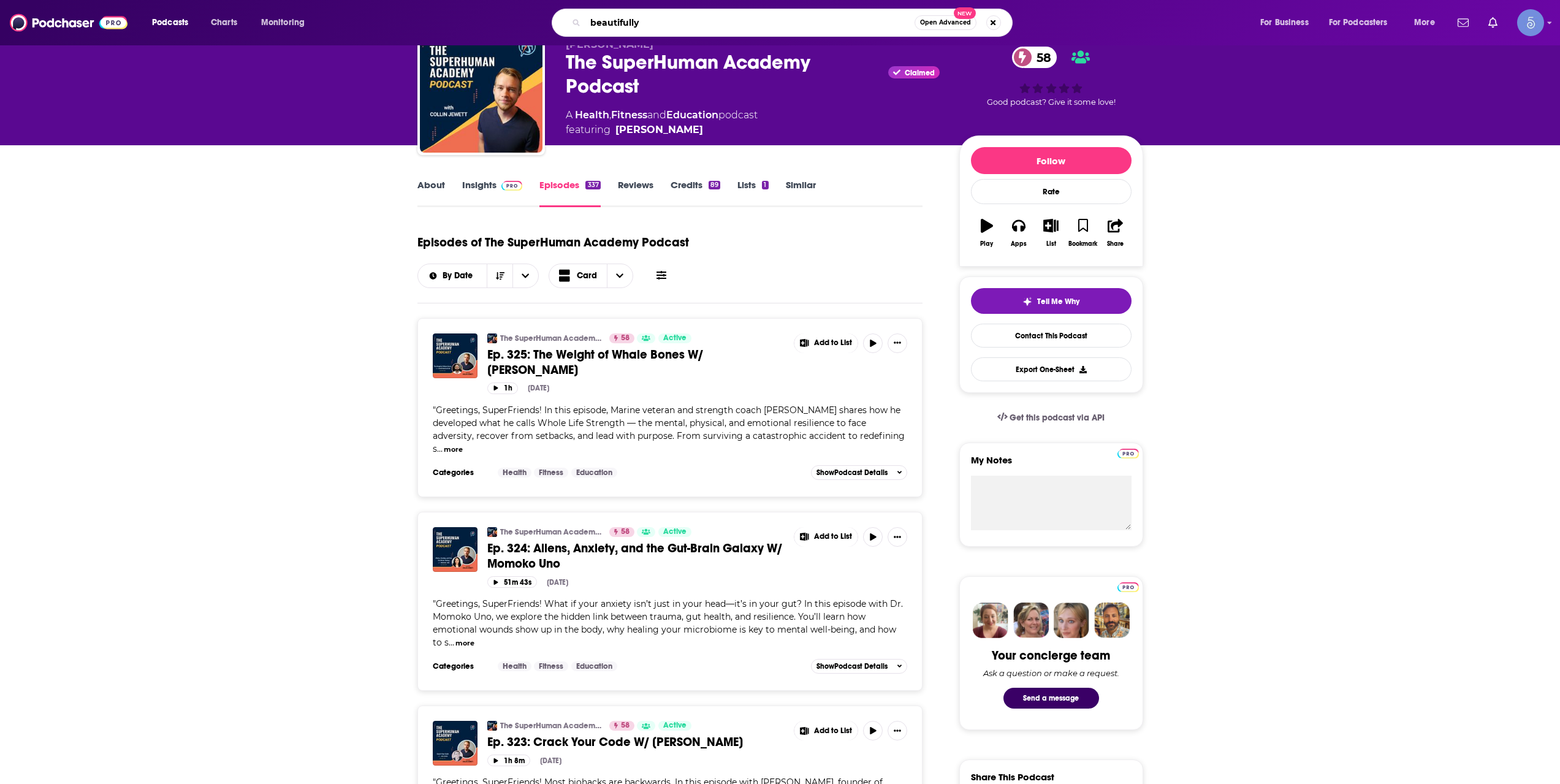
scroll to position [0, 0]
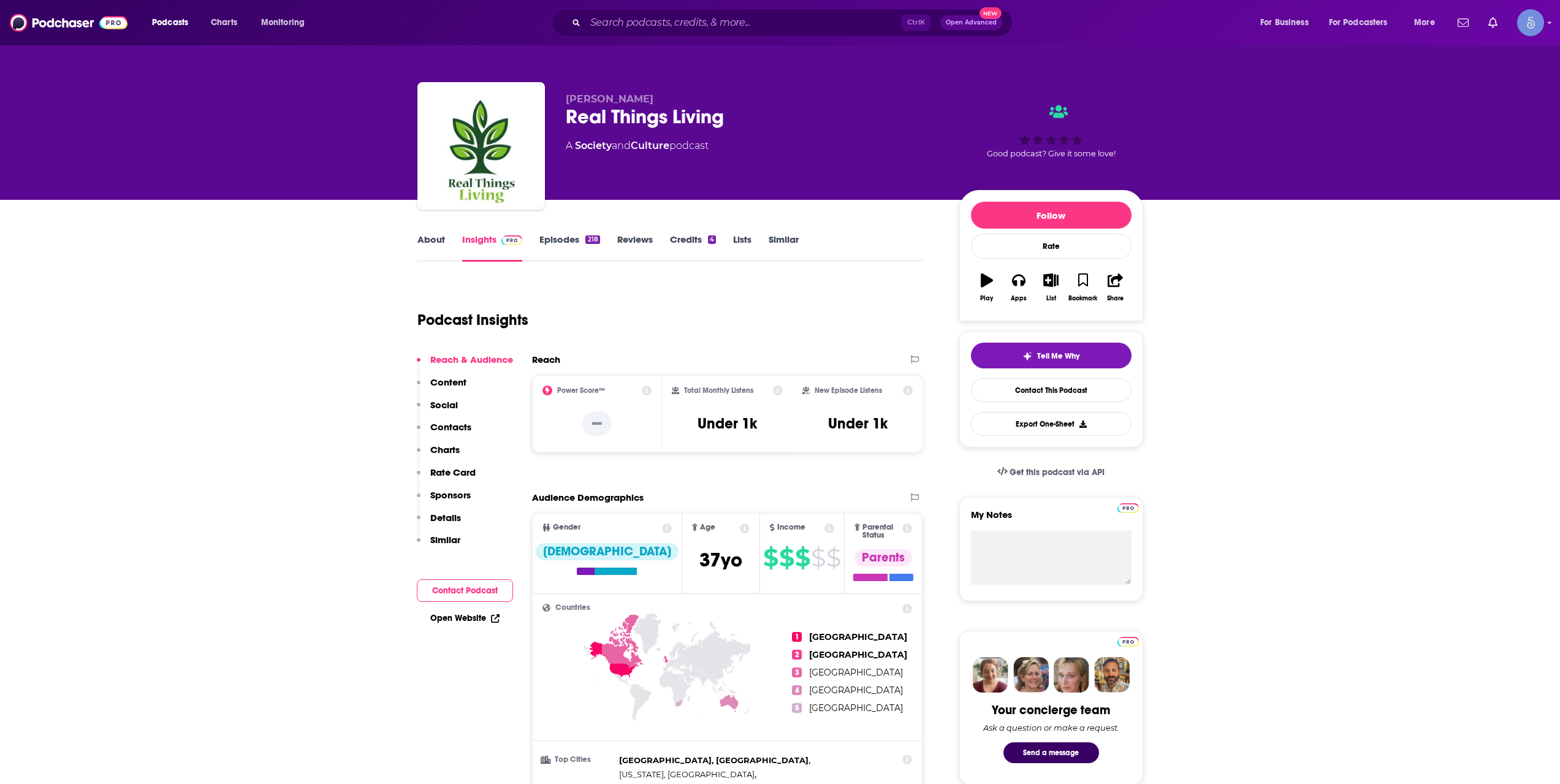
click at [418, 232] on div "About Insights Episodes 218 Reviews Credits 4 Lists Similar" at bounding box center [671, 247] width 506 height 30
click at [424, 233] on link "About" at bounding box center [431, 248] width 28 height 29
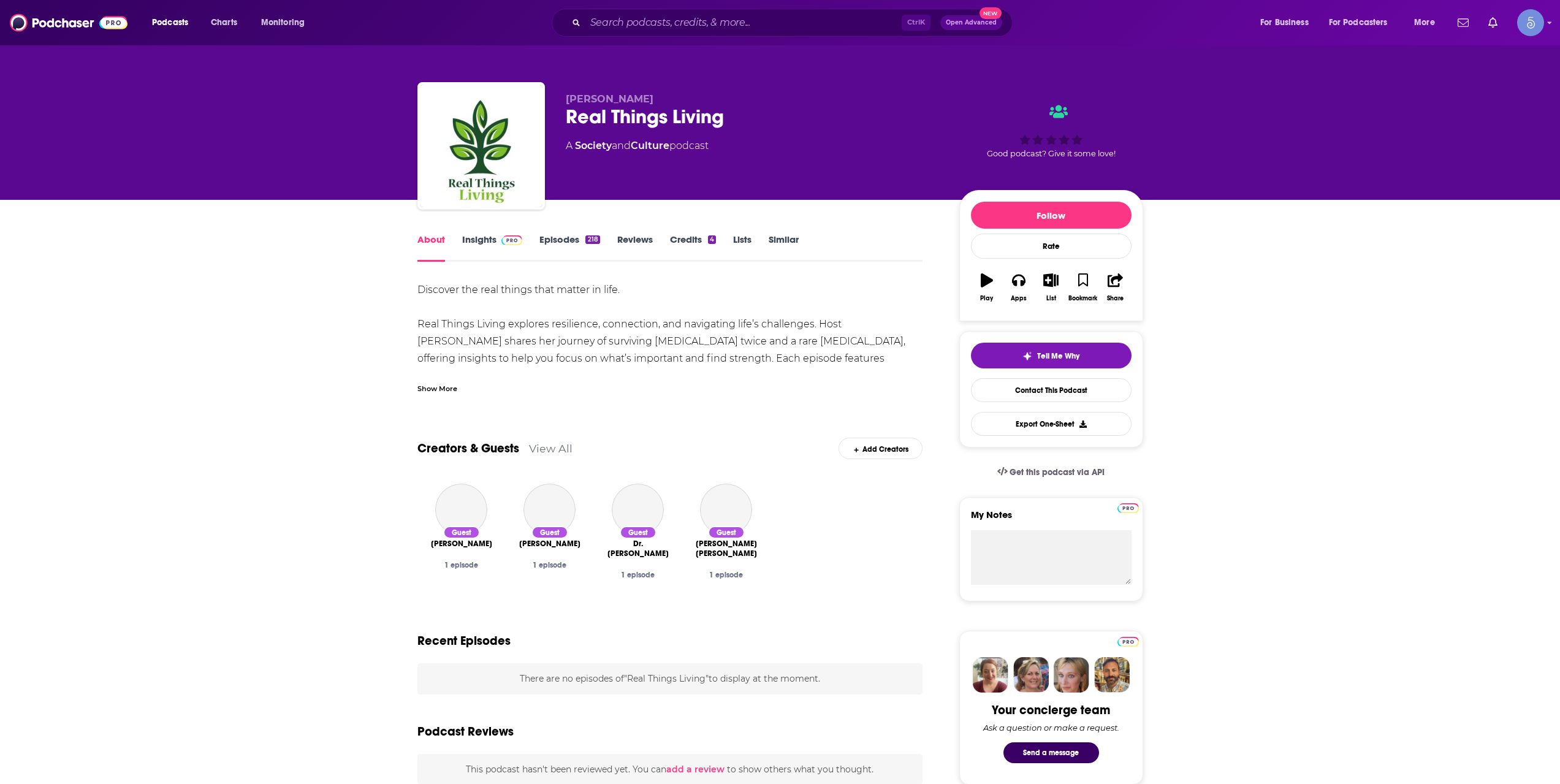
click at [451, 388] on div "Show More" at bounding box center [437, 388] width 40 height 12
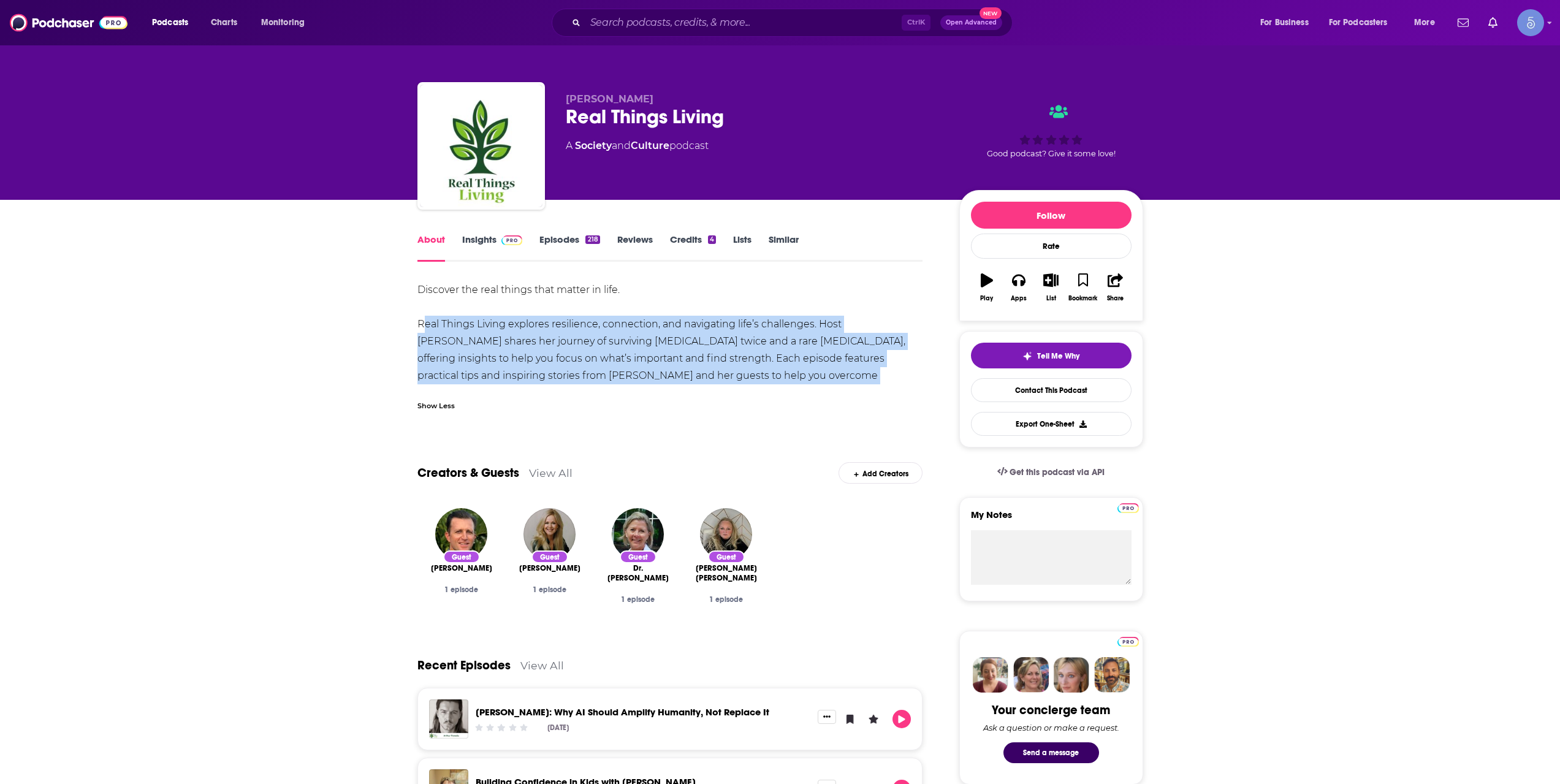
drag, startPoint x: 911, startPoint y: 374, endPoint x: 405, endPoint y: 316, distance: 509.3
copy div "Real Things Living explores resilience, connection, and navigating life’s chall…"
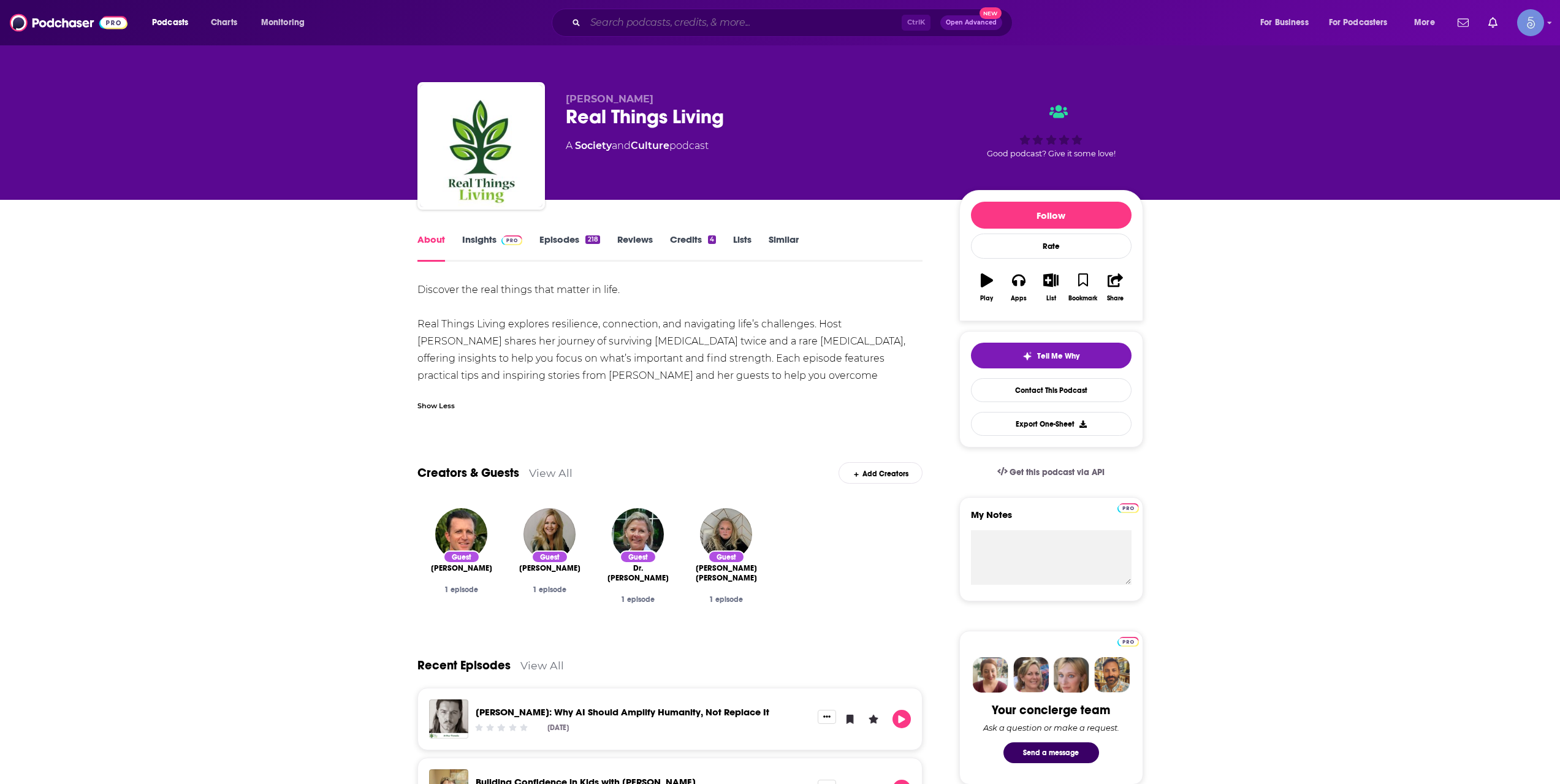
click at [679, 23] on input "Search podcasts, credits, & more..." at bounding box center [743, 22] width 316 height 20
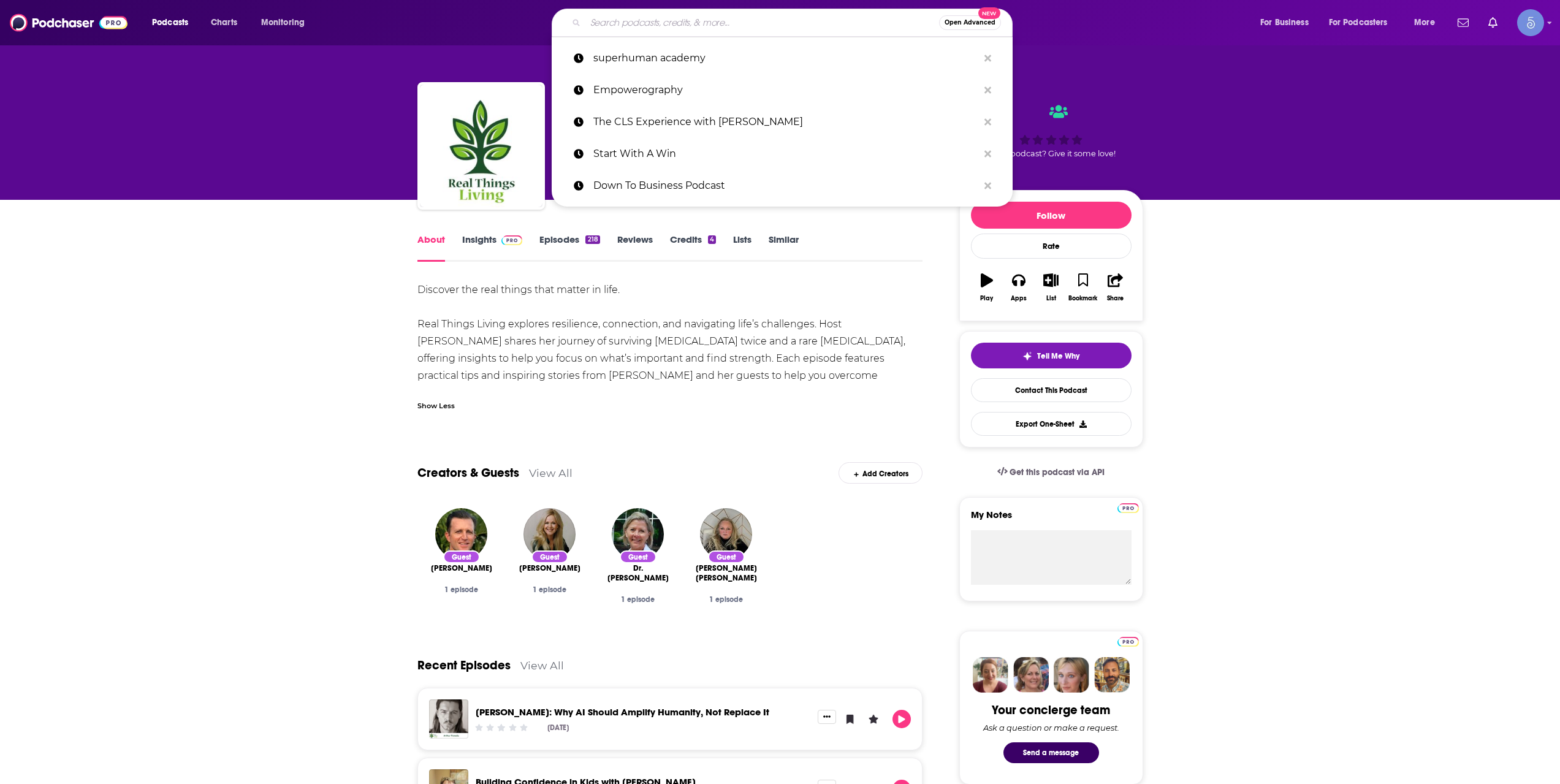
paste input "Stuck In My Mind Podcast"
type input "Stuck In My Mind Podcast"
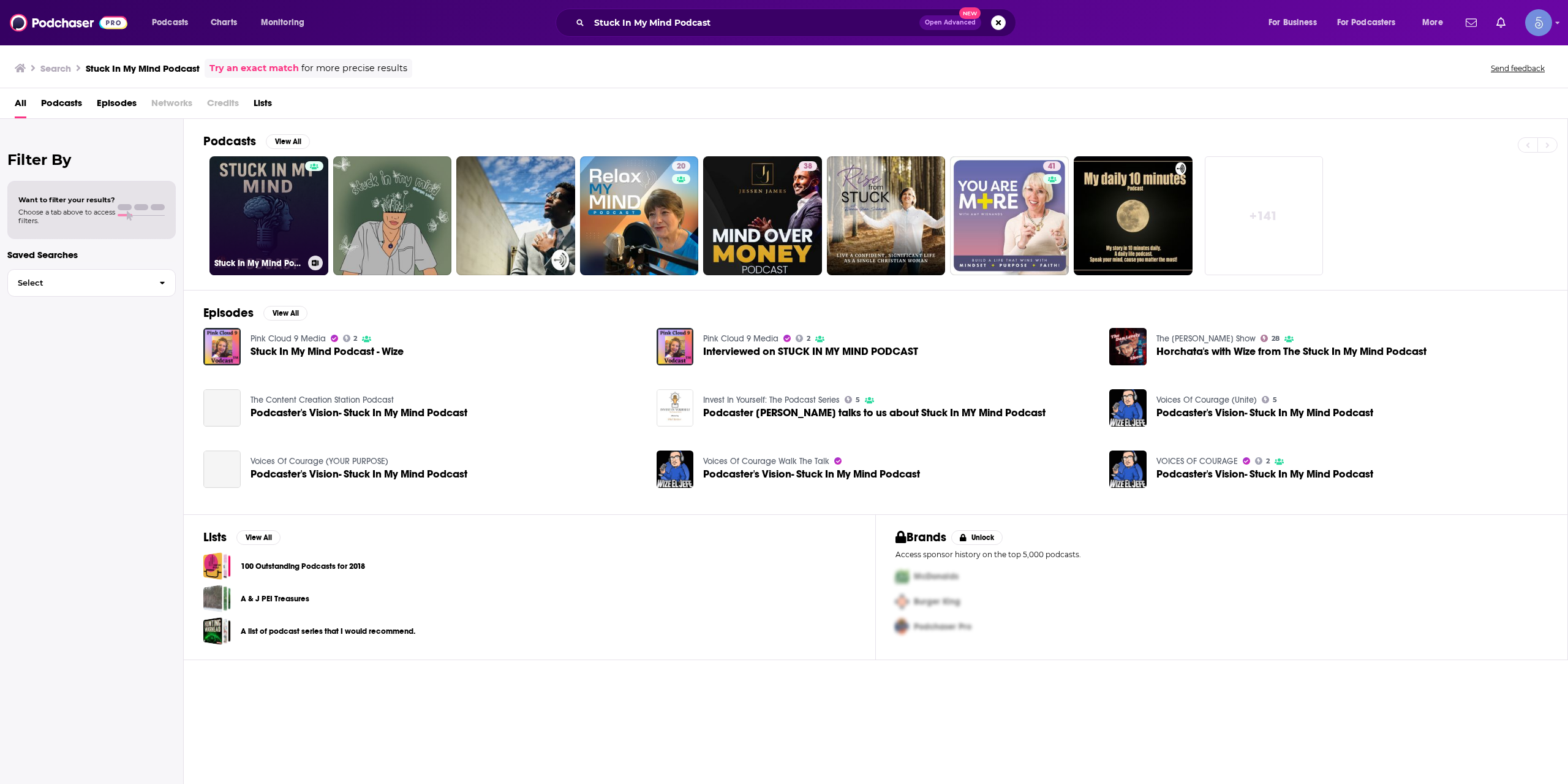
click at [284, 213] on link "Stuck In My Mind Podcast" at bounding box center [268, 215] width 118 height 118
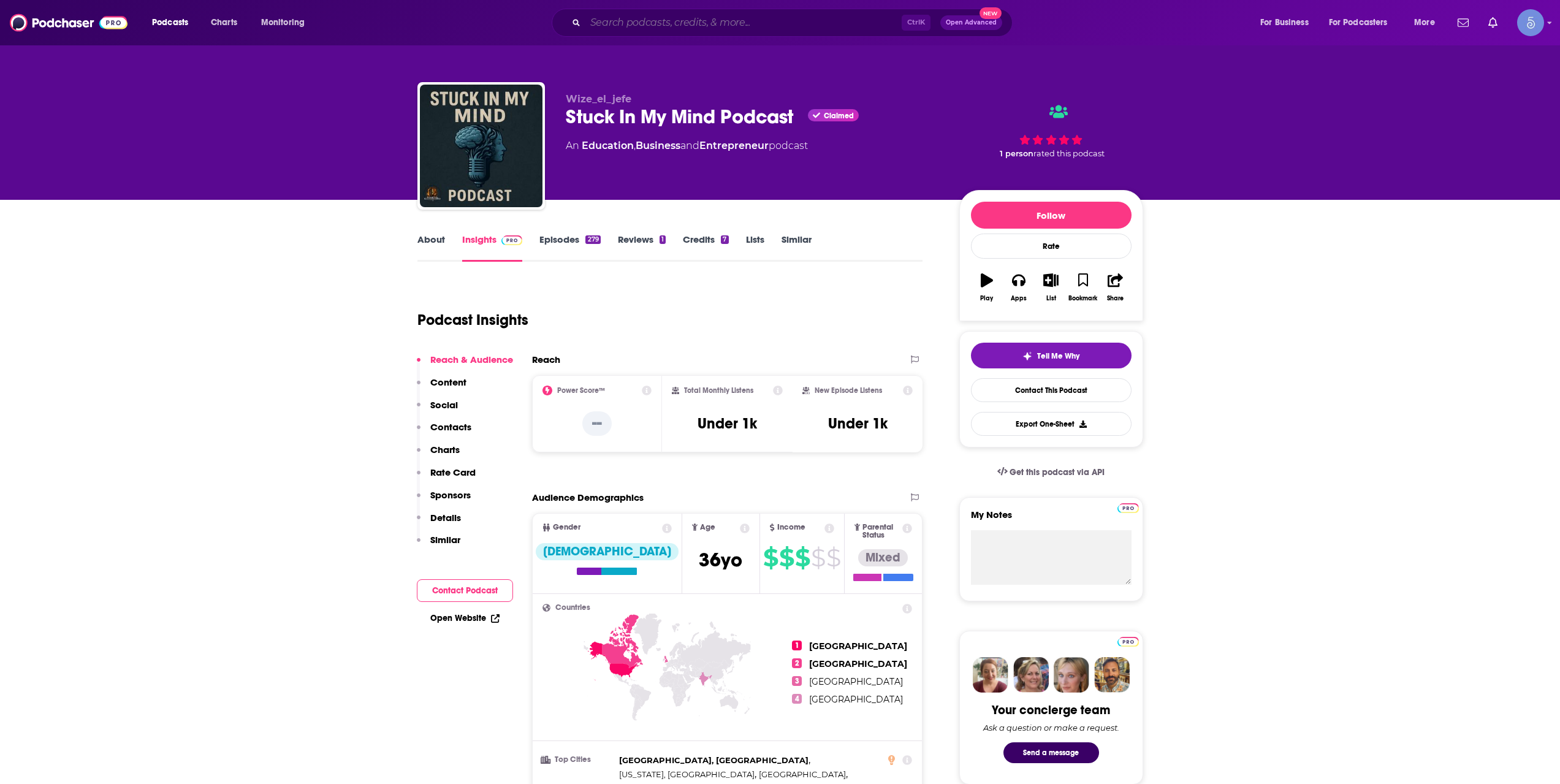
click at [653, 29] on input "Search podcasts, credits, & more..." at bounding box center [743, 22] width 316 height 20
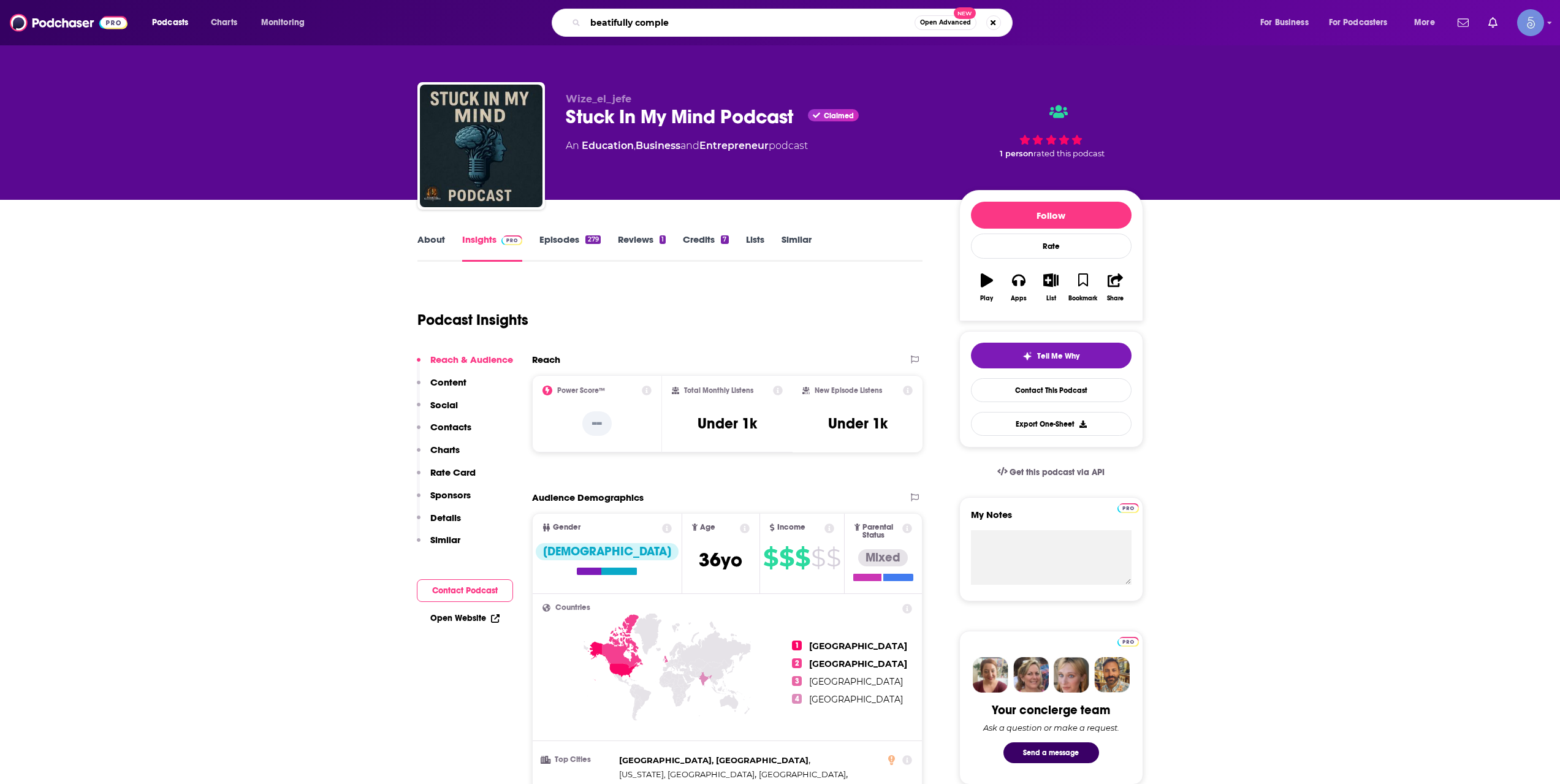
type input "beatifully complex"
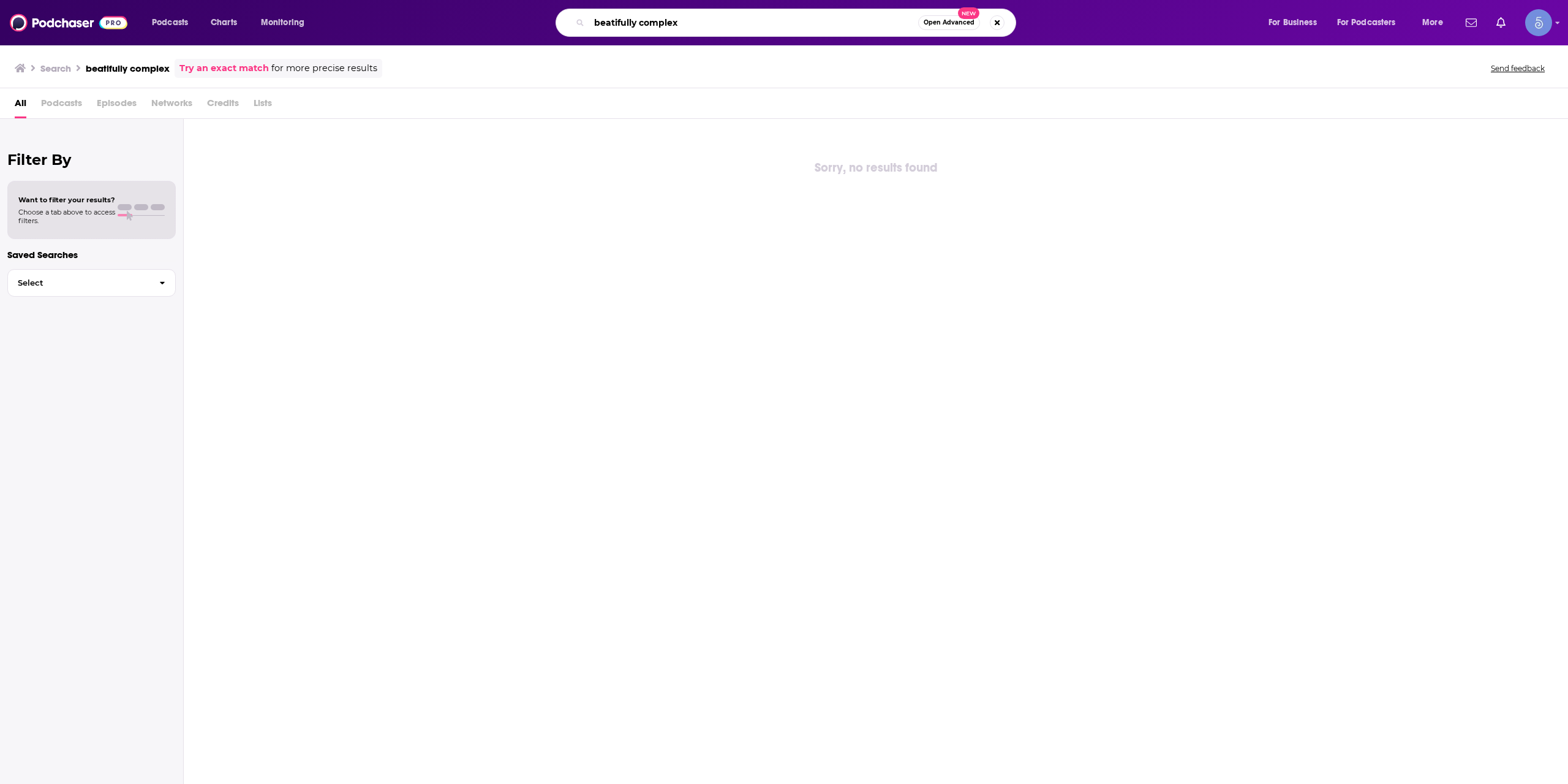
click at [612, 22] on input "beatifully complex" at bounding box center [753, 22] width 329 height 20
type input "beautifully complex"
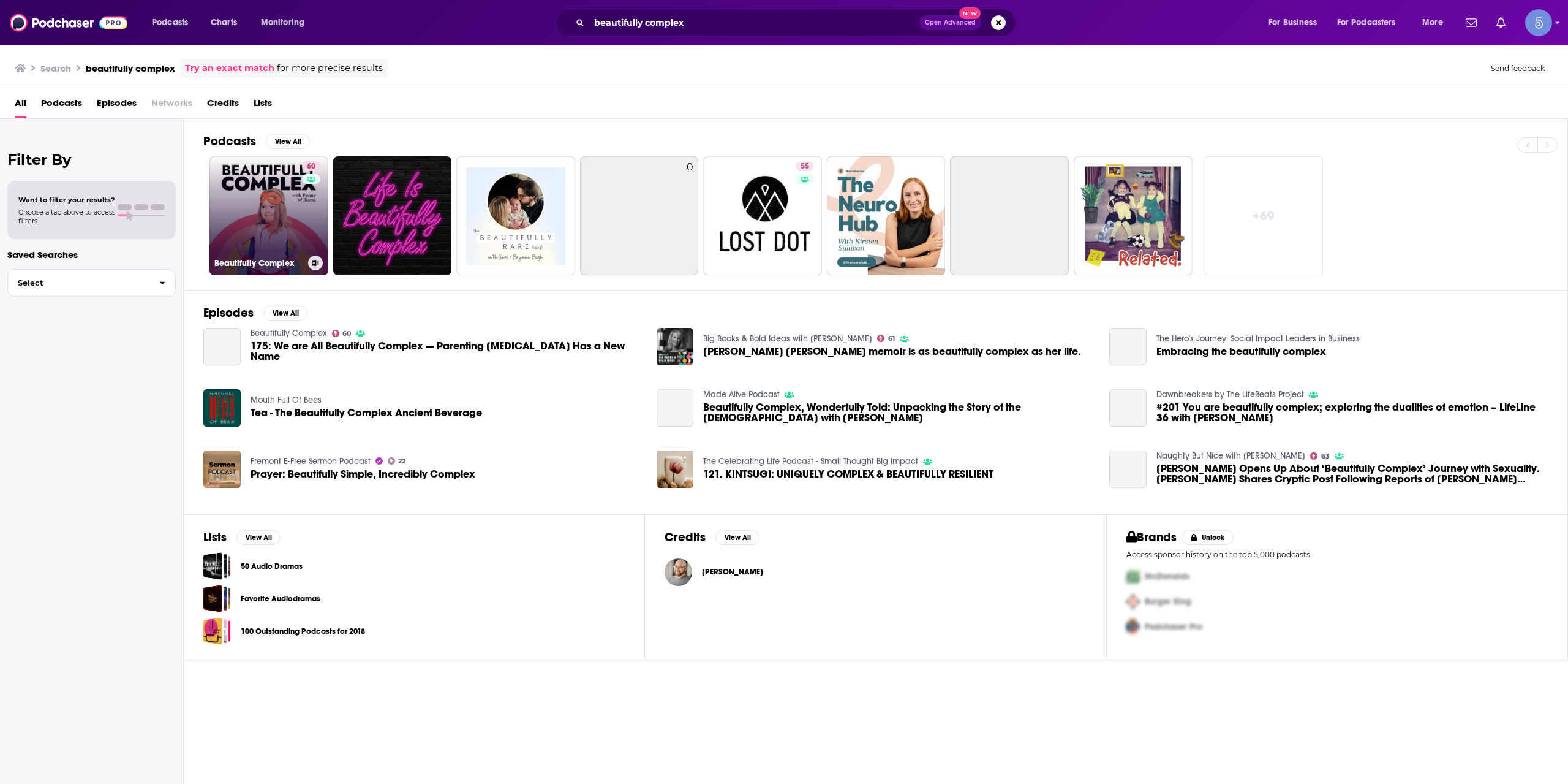
click at [268, 202] on link "60 Beautifully Complex" at bounding box center [268, 215] width 118 height 118
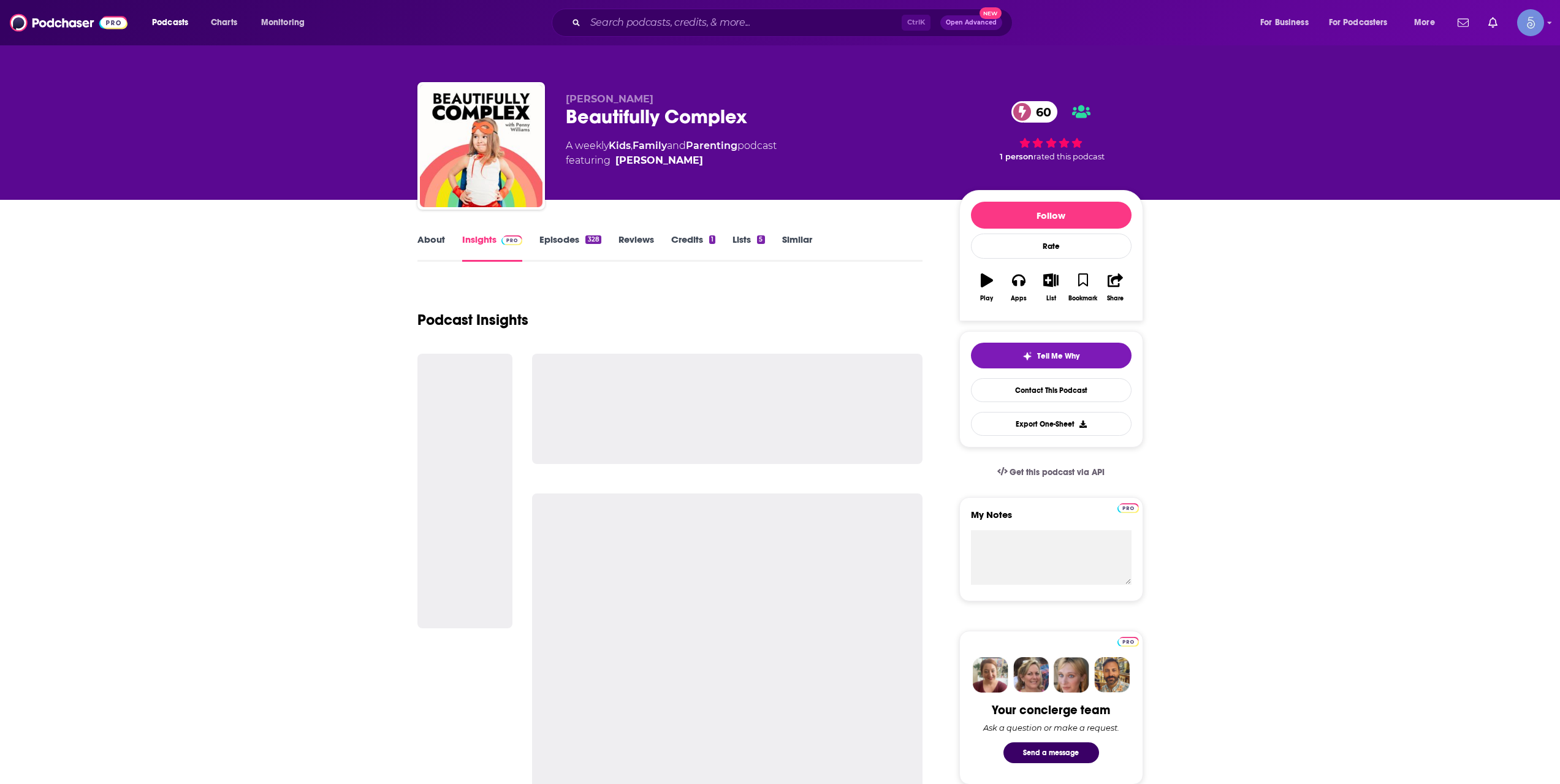
click at [433, 240] on link "About" at bounding box center [431, 248] width 28 height 29
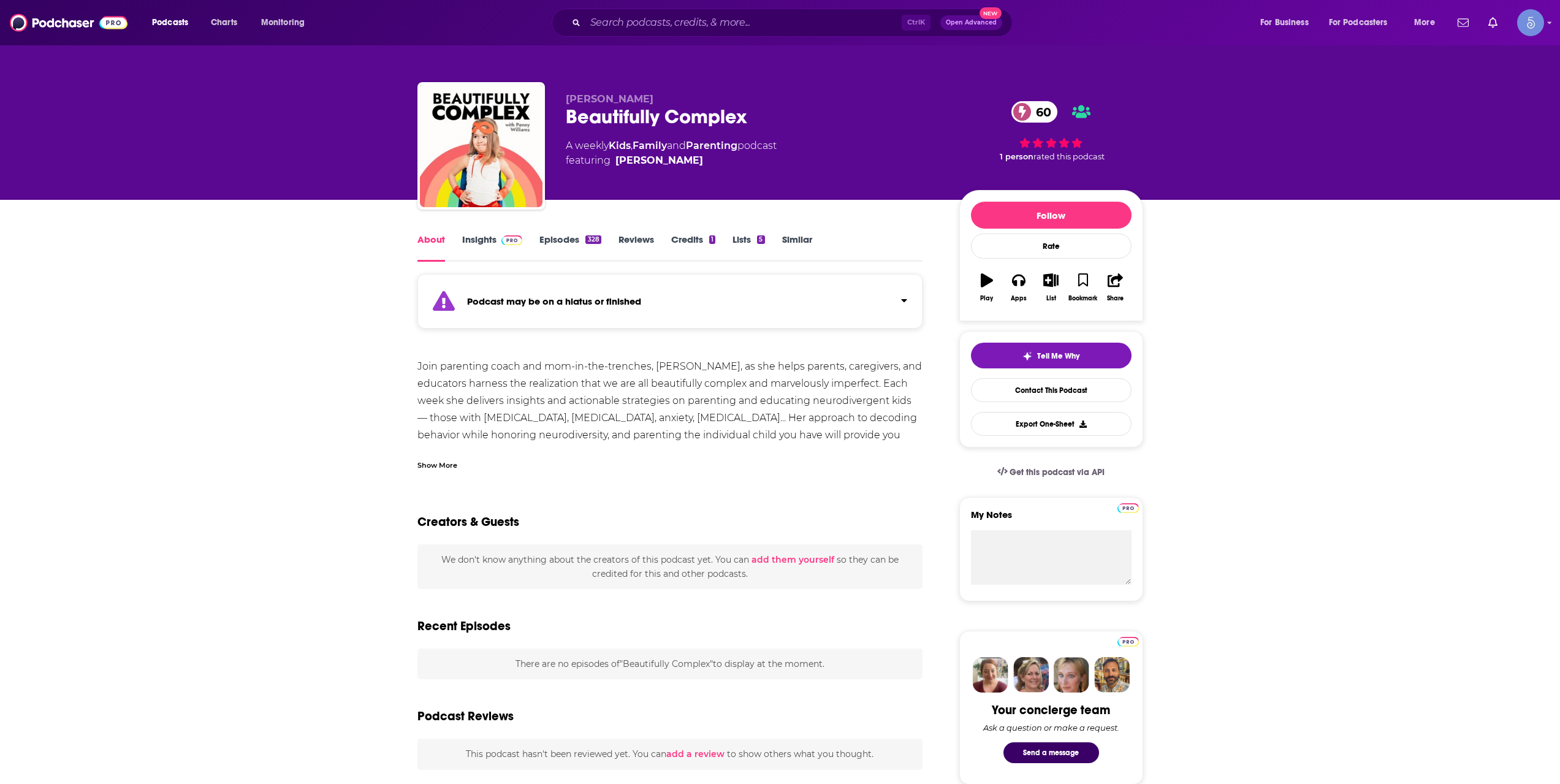
click at [447, 464] on div "Show More" at bounding box center [437, 464] width 40 height 12
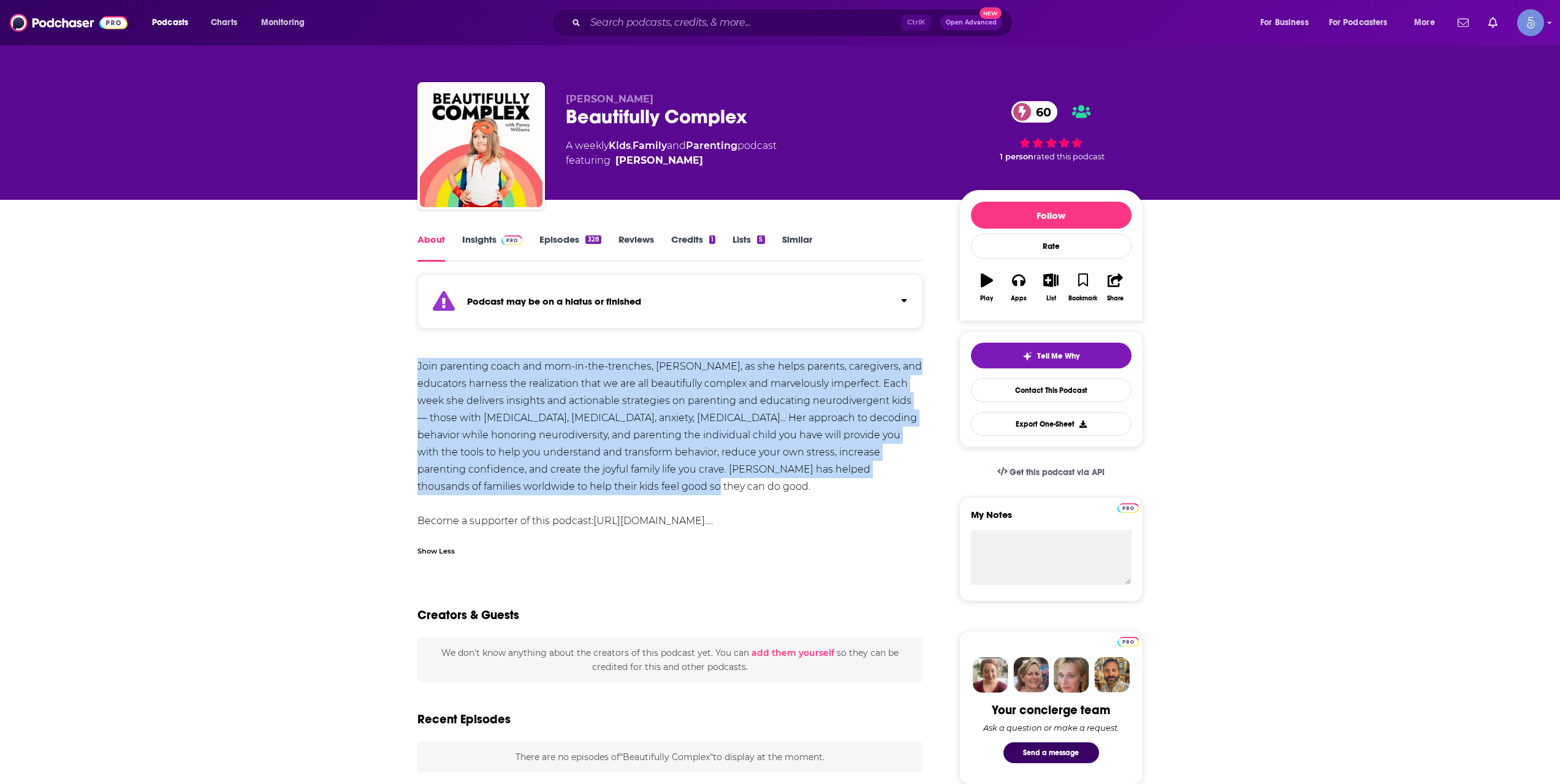
drag, startPoint x: 622, startPoint y: 482, endPoint x: 412, endPoint y: 355, distance: 245.4
copy div "Join parenting coach and mom-in-the-trenches, Penny Williams, as she helps pare…"
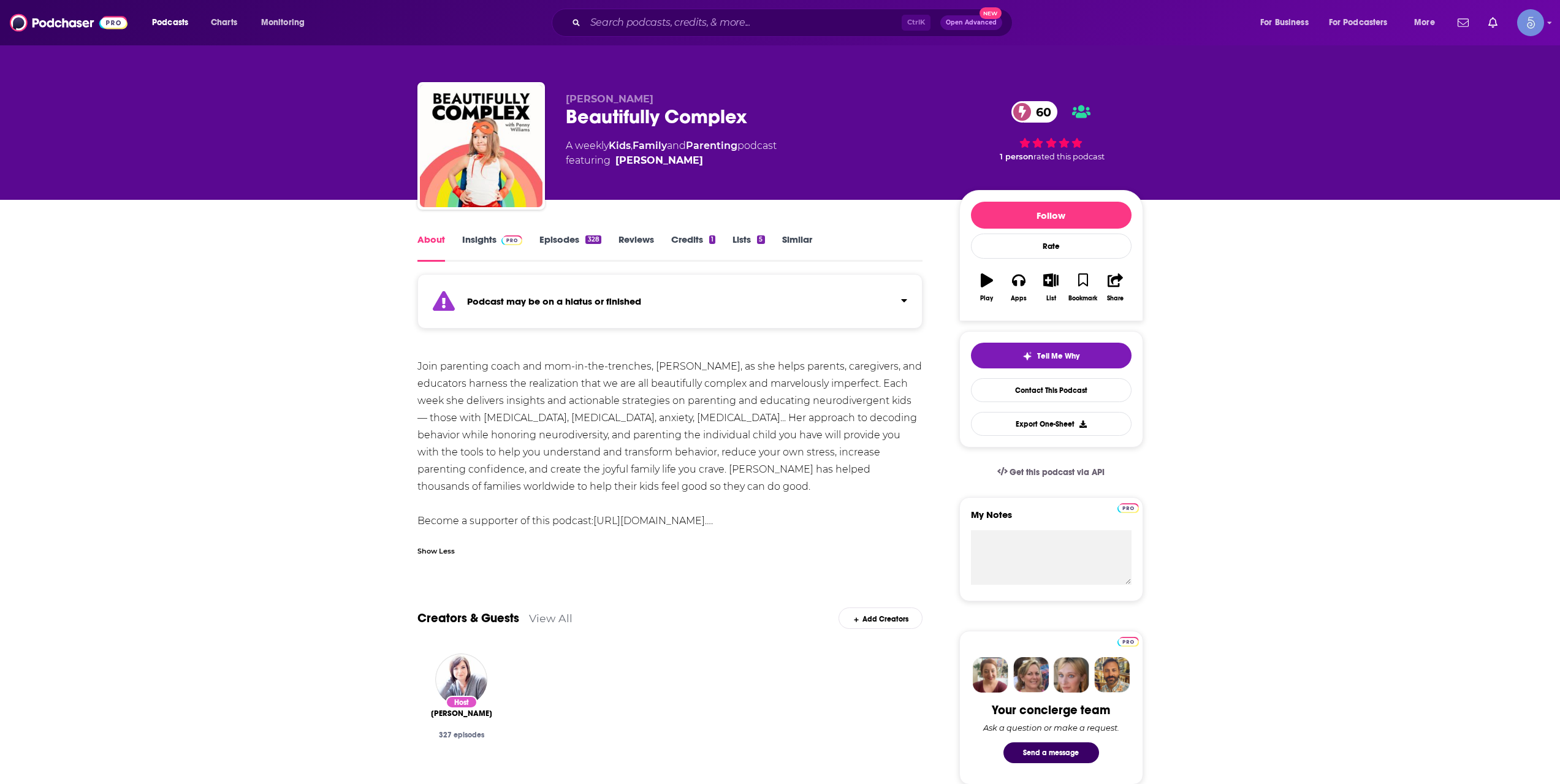
click at [662, 12] on div "Ctrl K Open Advanced New" at bounding box center [781, 23] width 461 height 29
click at [679, 22] on input "Search podcasts, credits, & more..." at bounding box center [743, 22] width 316 height 20
paste input "Joyful Courage for Parenting Teens"
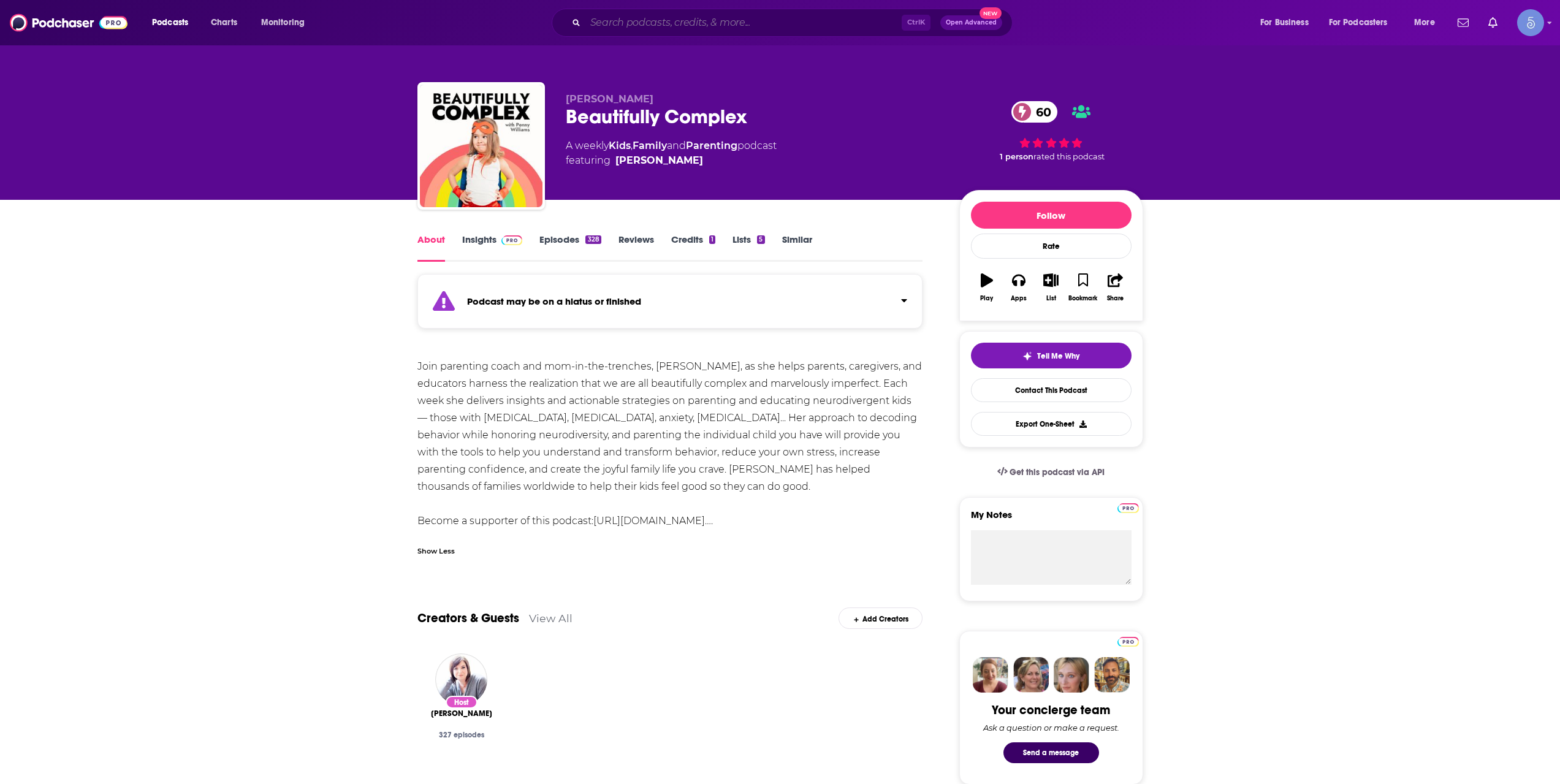
type input "Joyful Courage for Parenting Teens"
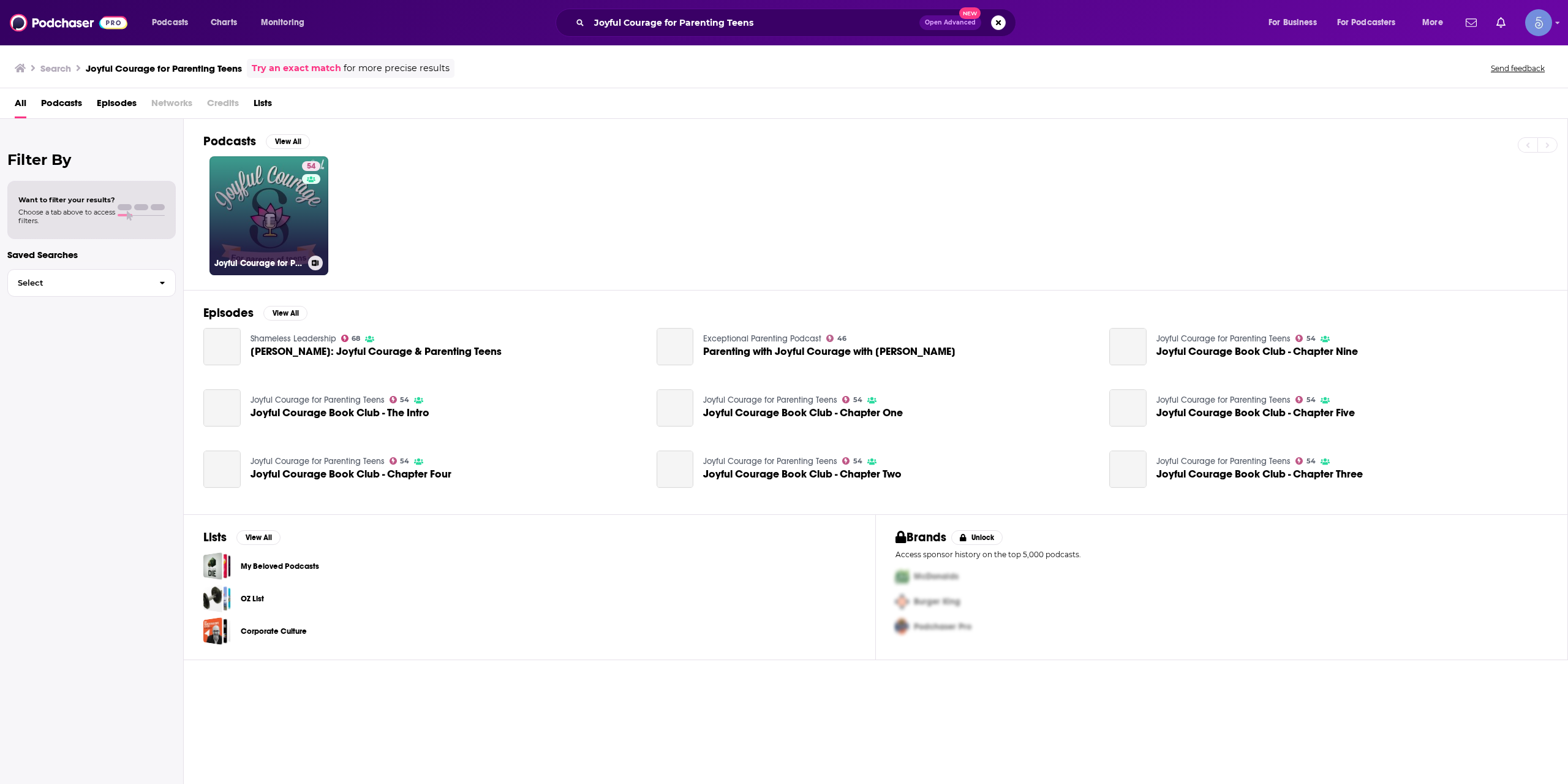
click at [305, 207] on div "54" at bounding box center [313, 208] width 21 height 94
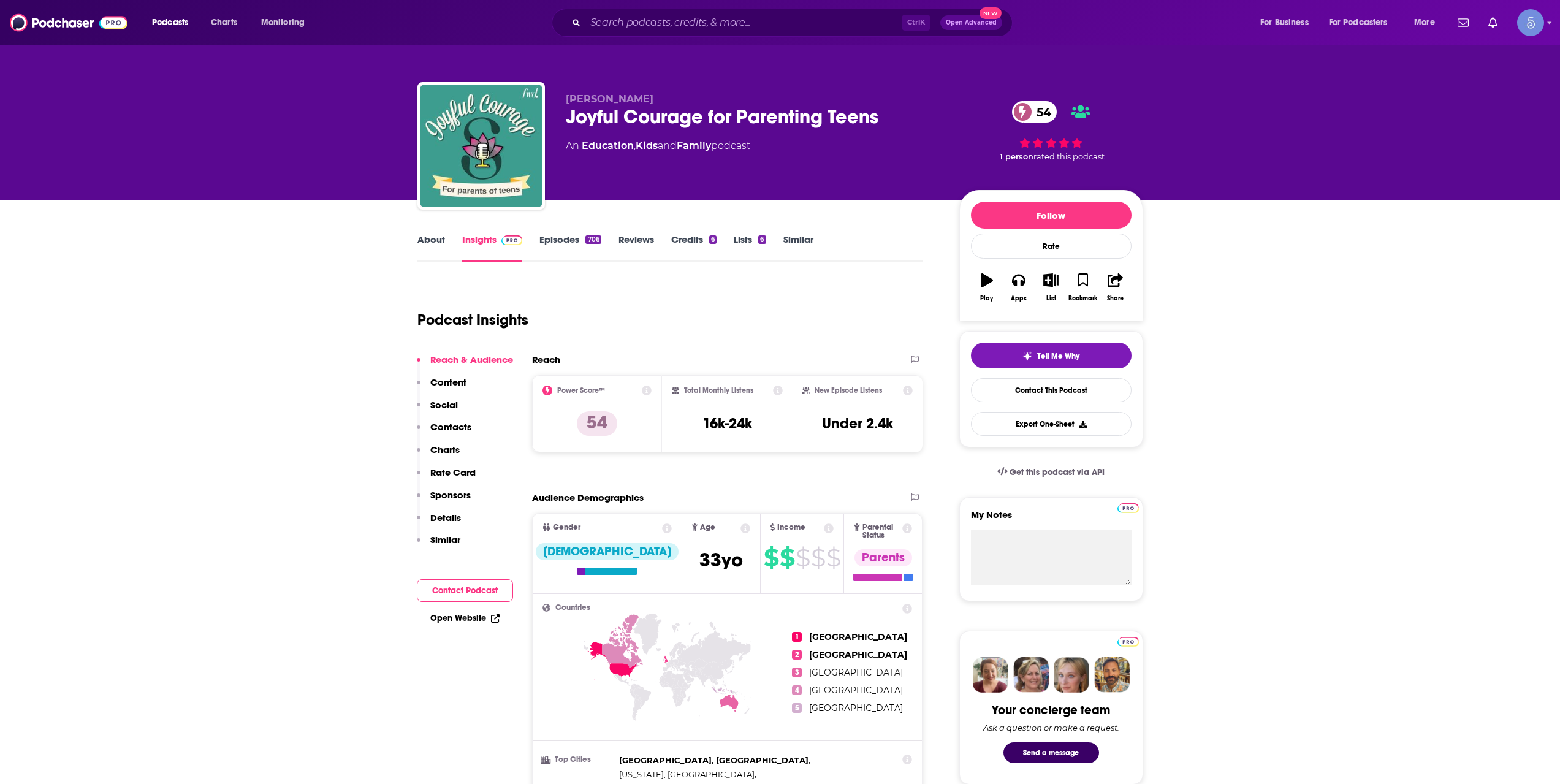
click at [561, 237] on link "Episodes 706" at bounding box center [569, 248] width 61 height 29
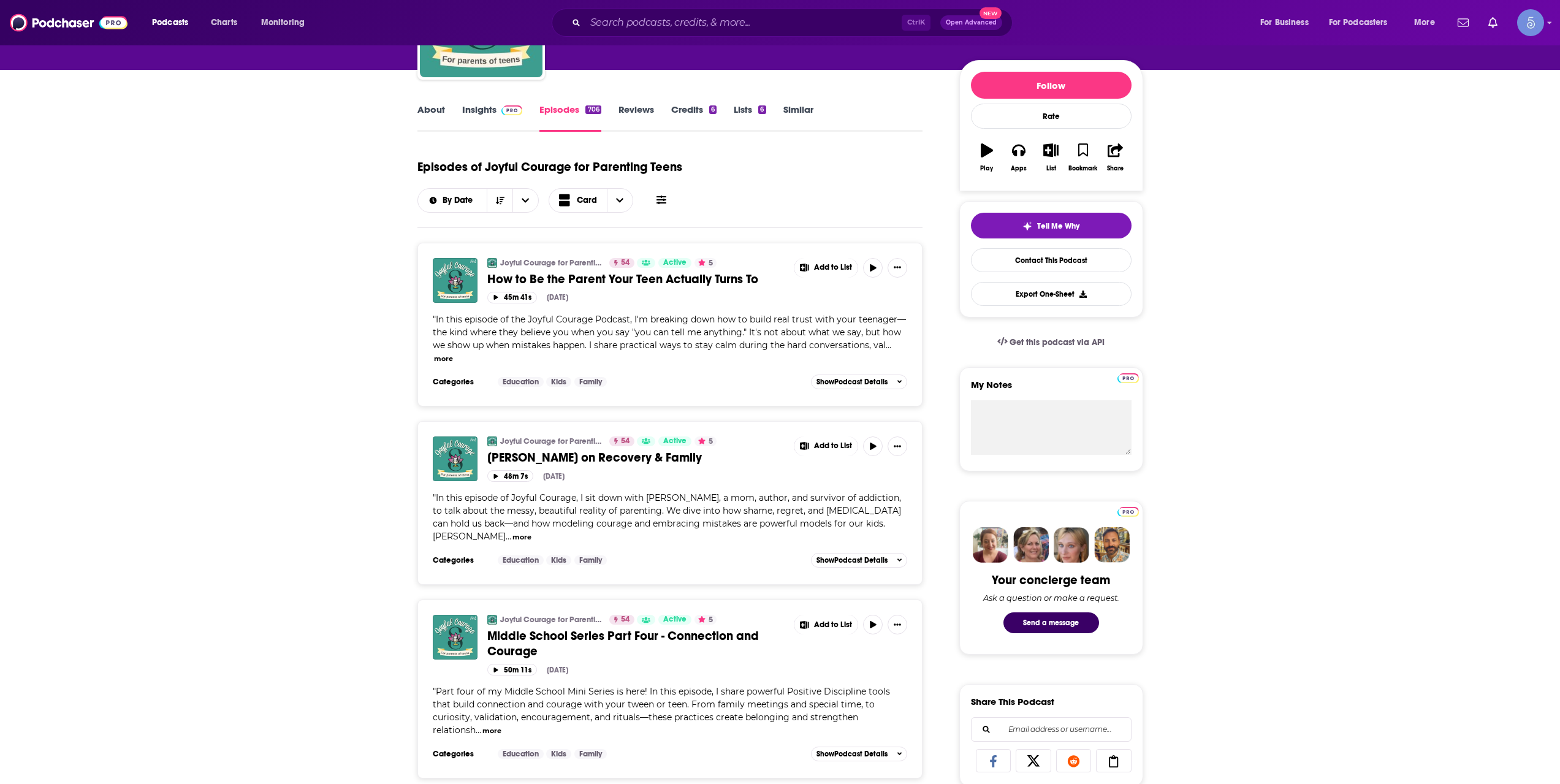
scroll to position [204, 0]
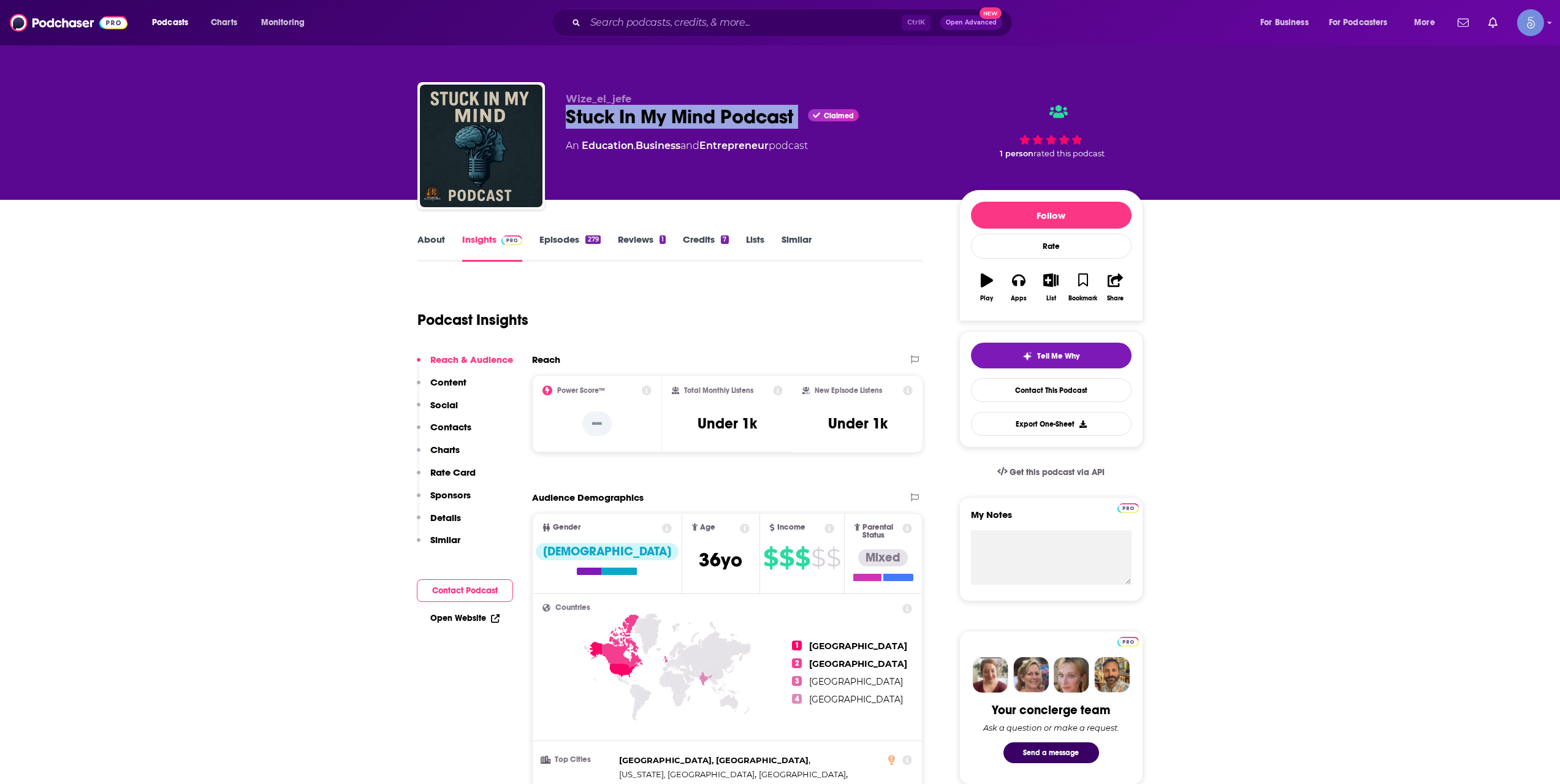
drag, startPoint x: 572, startPoint y: 117, endPoint x: 804, endPoint y: 122, distance: 232.1
click at [804, 122] on div "Stuck In My Mind Podcast Claimed" at bounding box center [753, 117] width 374 height 24
copy div "Stuck In My Mind Podcast"
click at [631, 102] on p "Wize_el_jefe" at bounding box center [753, 99] width 374 height 12
click at [445, 232] on div "About Insights Episodes 279 Reviews 1 Credits 7 Lists Similar" at bounding box center [671, 247] width 506 height 30
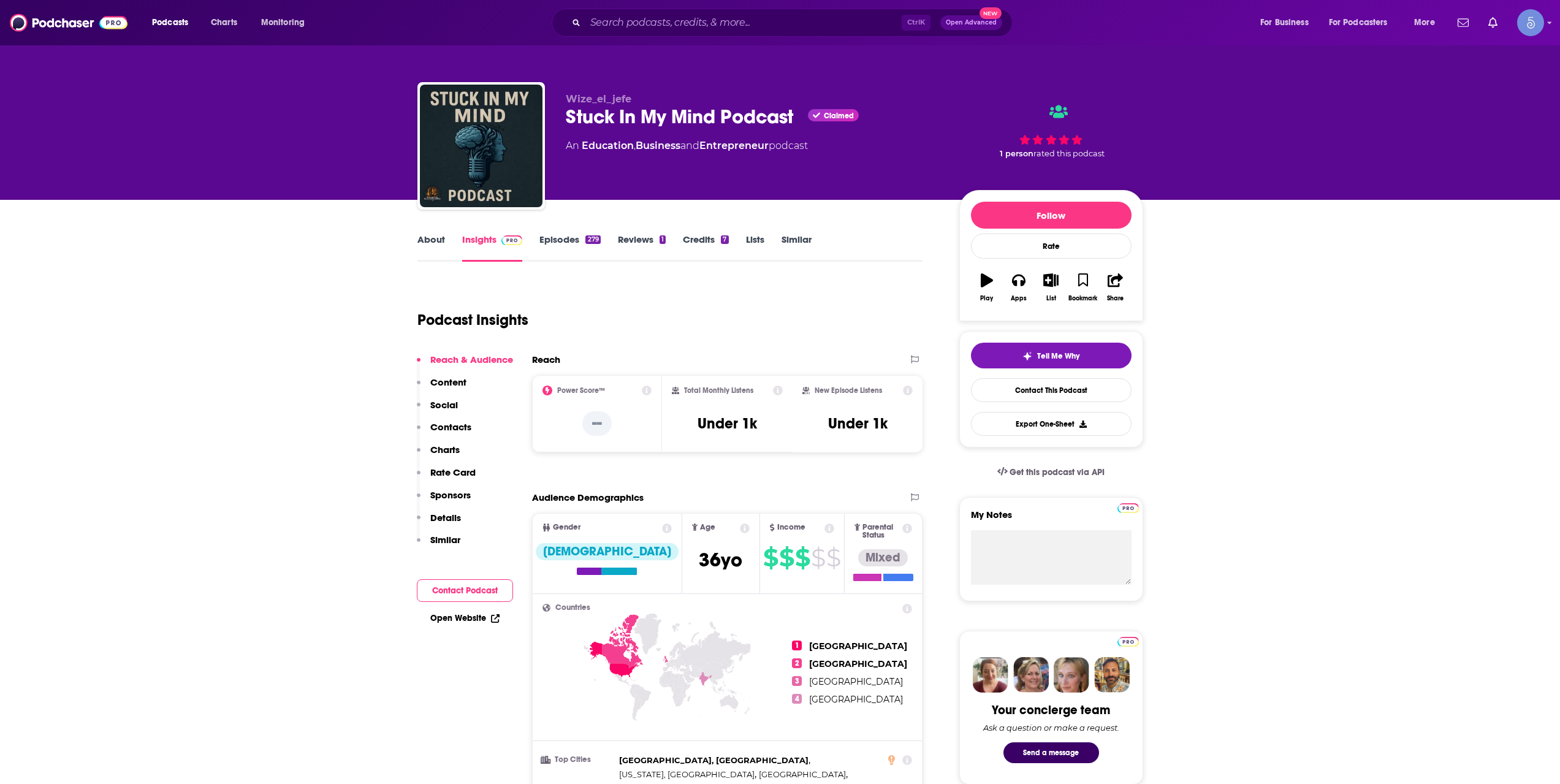
click at [443, 233] on div "About Insights Episodes 279 Reviews 1 Credits 7 Lists Similar" at bounding box center [671, 247] width 506 height 30
click at [439, 241] on link "About" at bounding box center [431, 248] width 28 height 29
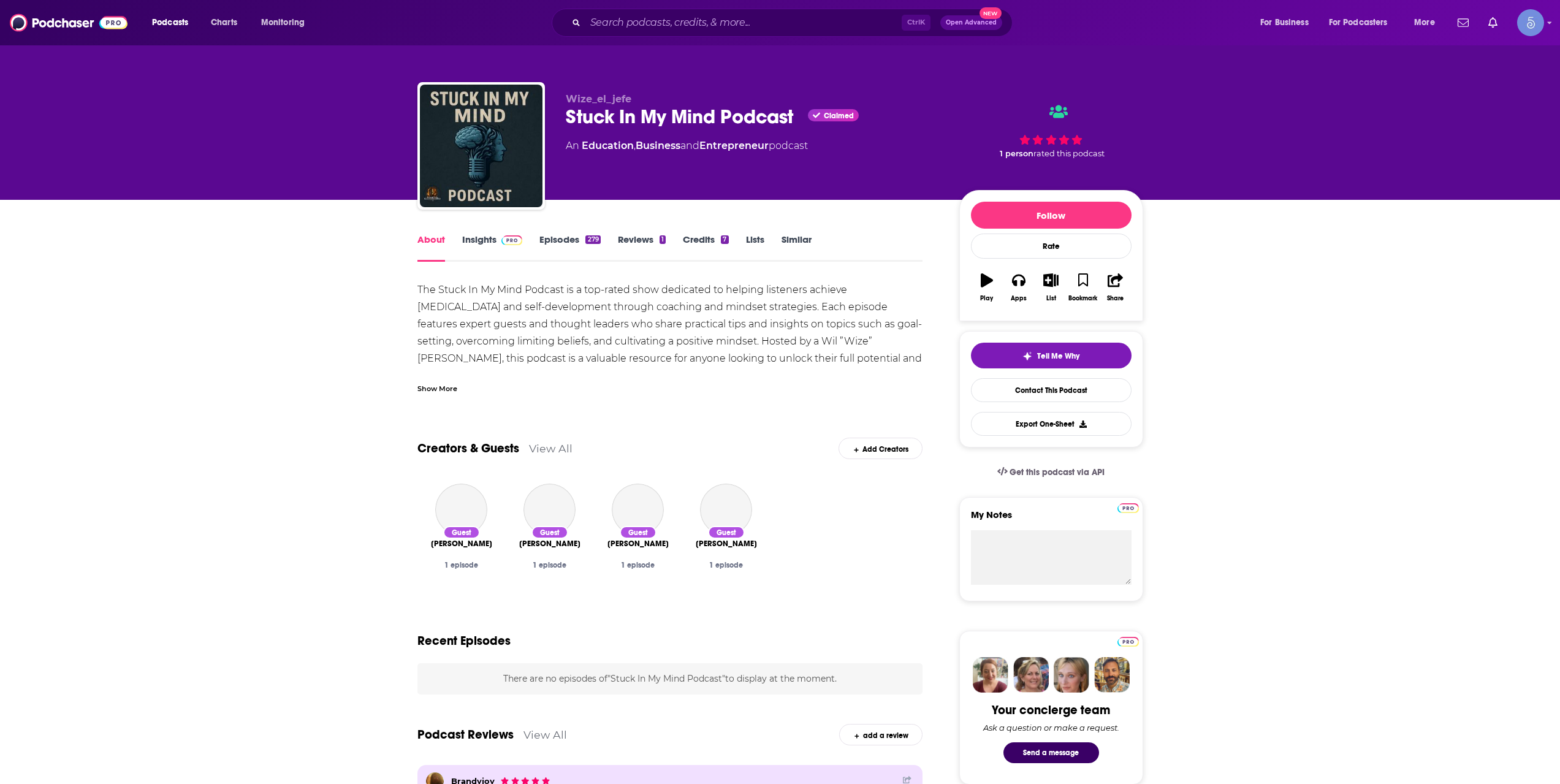
click at [458, 387] on div "Show More" at bounding box center [671, 383] width 506 height 20
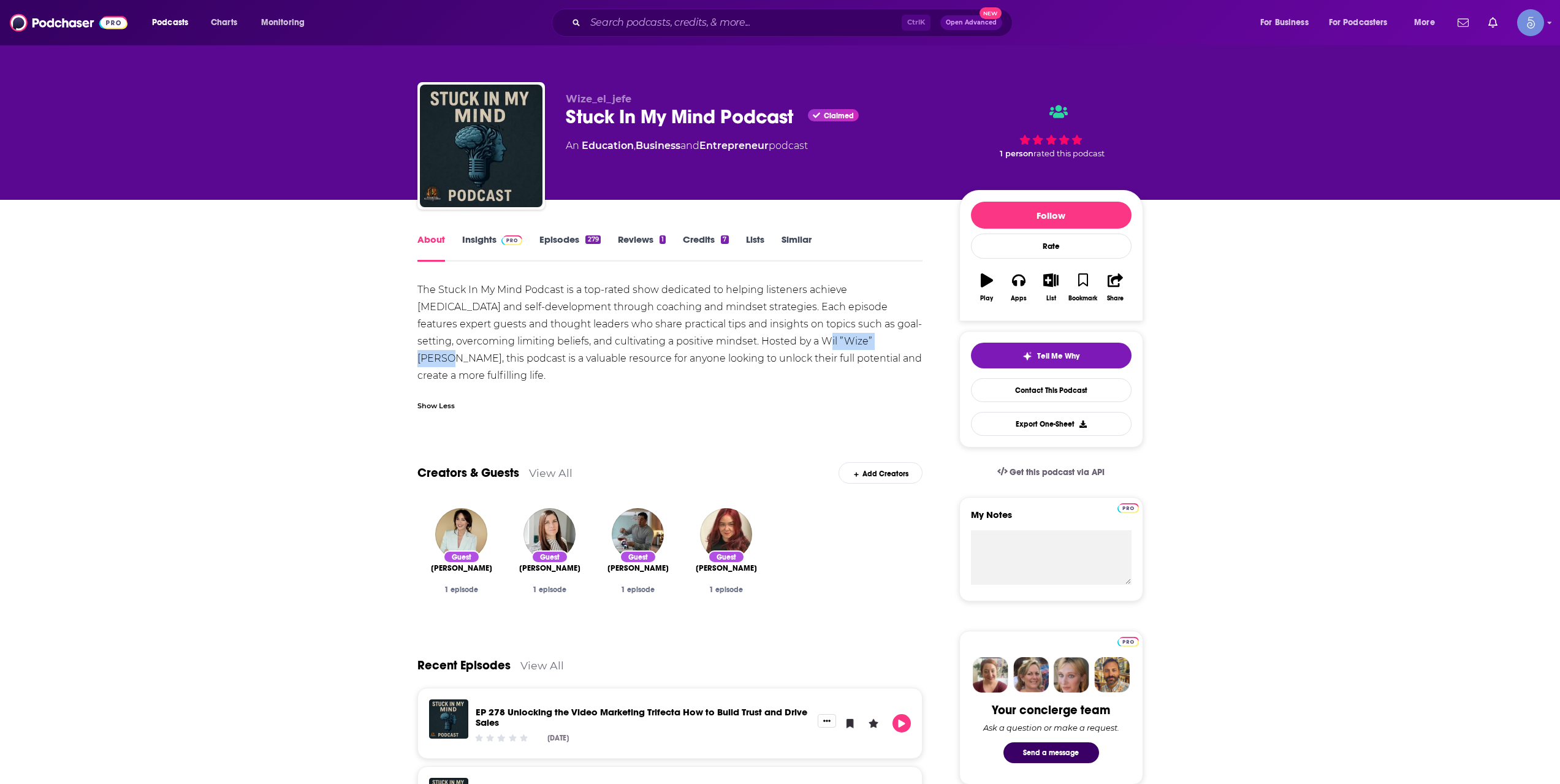
drag, startPoint x: 787, startPoint y: 341, endPoint x: 862, endPoint y: 339, distance: 75.0
click at [862, 339] on div "The Stuck In My Mind Podcast is a top-rated show dedicated to helping listeners…" at bounding box center [671, 333] width 506 height 103
copy div "Wil ”Wize” Otero"
click at [496, 237] on span at bounding box center [510, 239] width 27 height 12
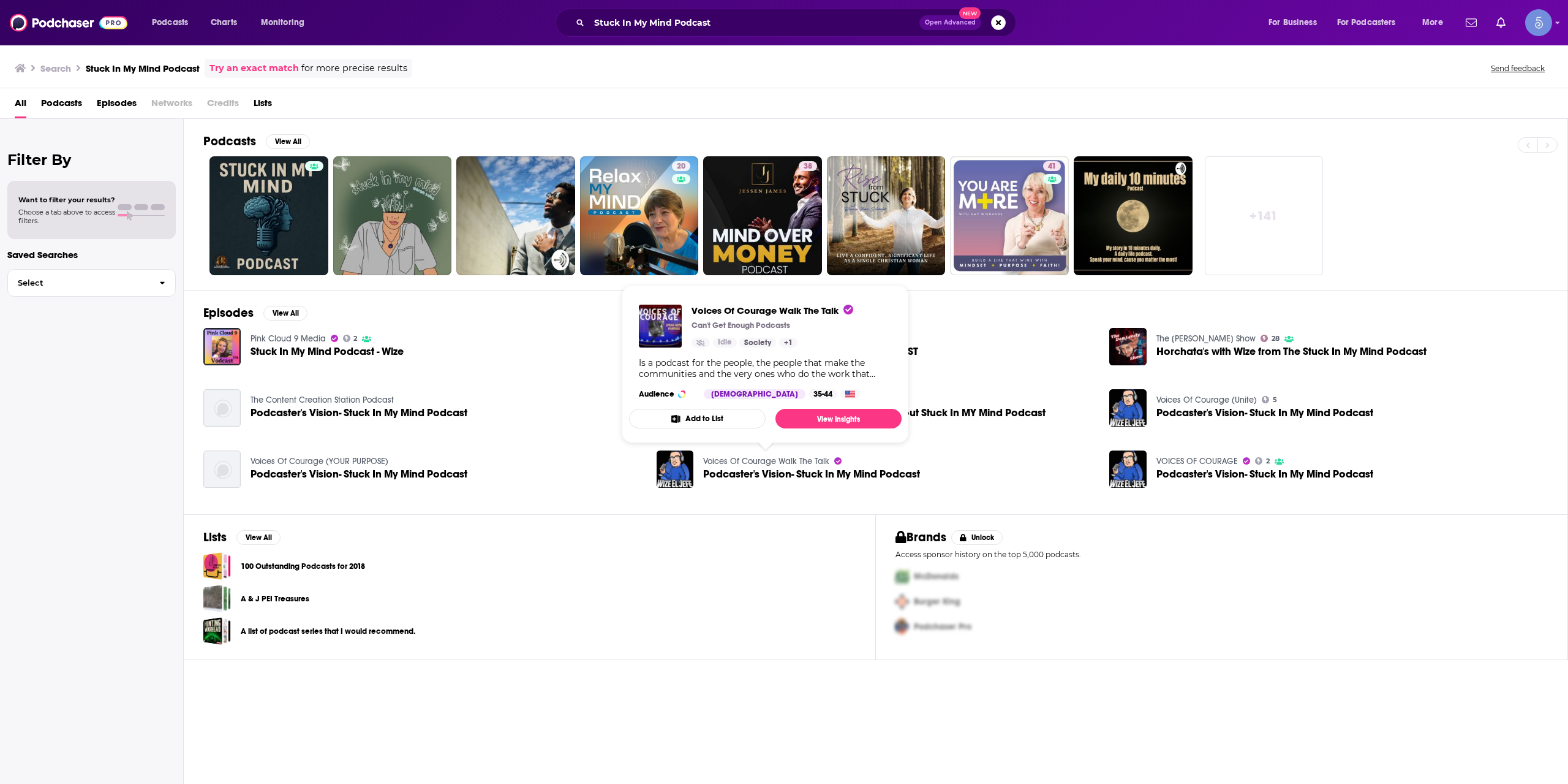
click at [777, 461] on link "Voices Of Courage Walk The Talk" at bounding box center [767, 461] width 126 height 11
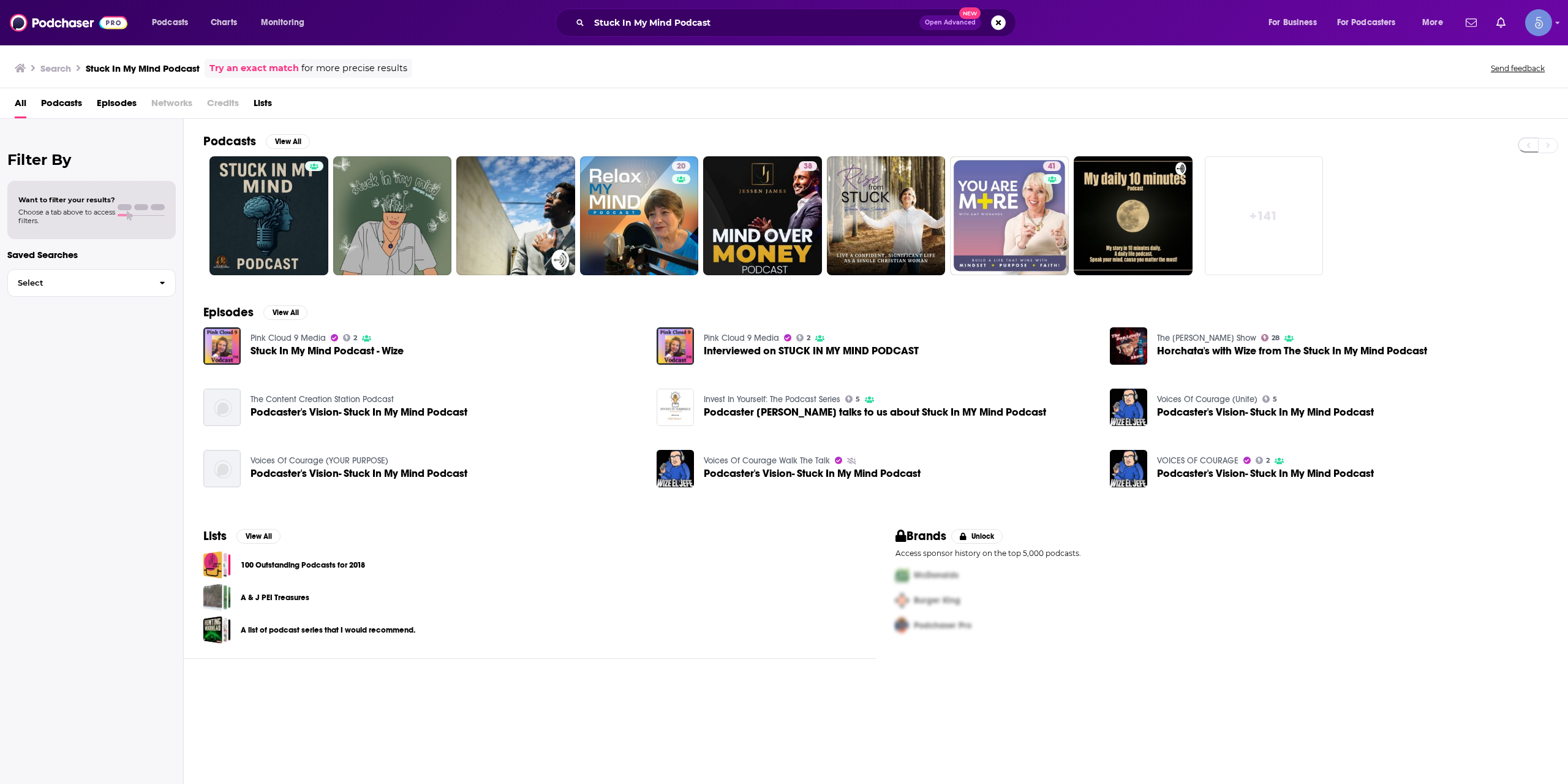
click at [112, 477] on div "Filter By Want to filter your results? Choose a tab above to access filters. Sa…" at bounding box center [92, 510] width 183 height 784
click at [103, 478] on div "Filter By Want to filter your results? Choose a tab above to access filters. Sa…" at bounding box center [92, 510] width 183 height 784
click at [103, 476] on div "Filter By Want to filter your results? Choose a tab above to access filters. Sa…" at bounding box center [92, 510] width 183 height 784
click at [256, 246] on link "Stuck In My Mind Podcast" at bounding box center [268, 215] width 118 height 118
